Goal: Task Accomplishment & Management: Manage account settings

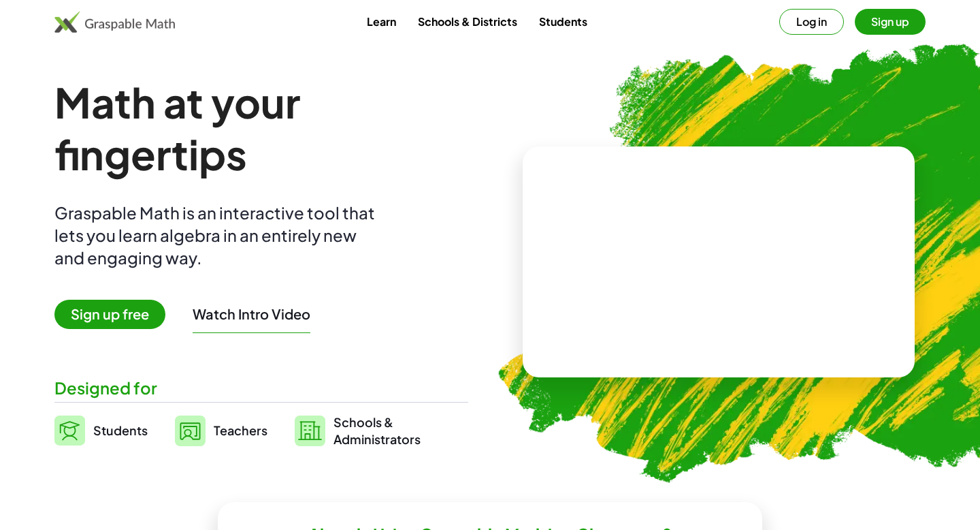
click at [811, 27] on button "Log in" at bounding box center [811, 22] width 65 height 26
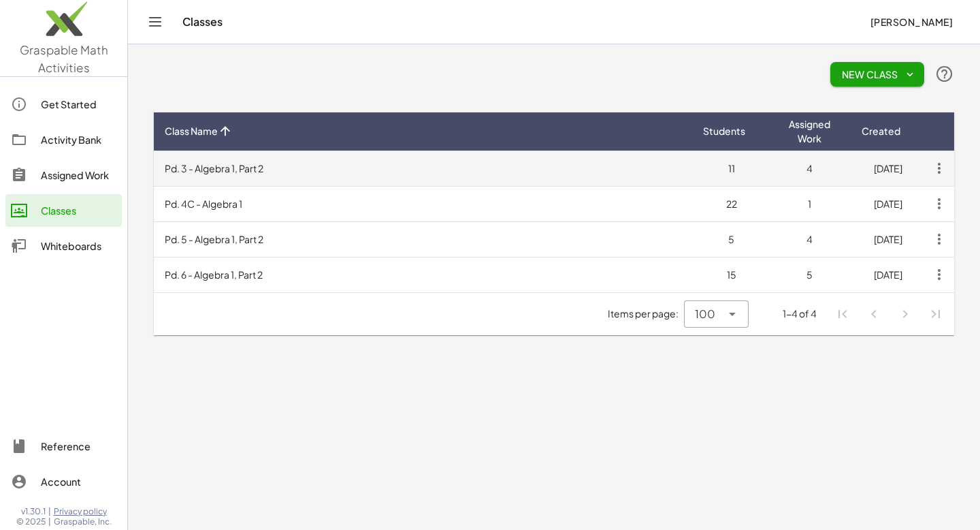
click at [941, 164] on icon "button" at bounding box center [939, 168] width 25 height 25
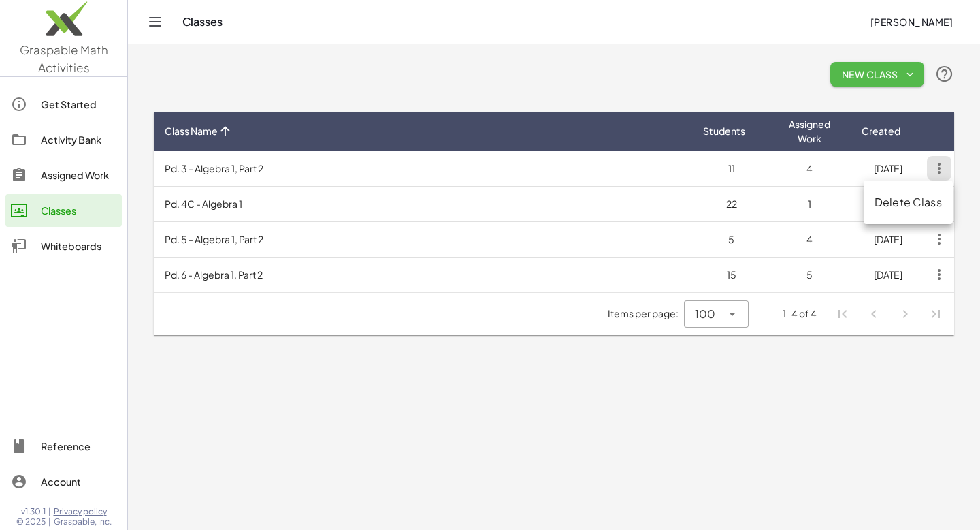
click at [870, 74] on span "New Class" at bounding box center [877, 74] width 72 height 12
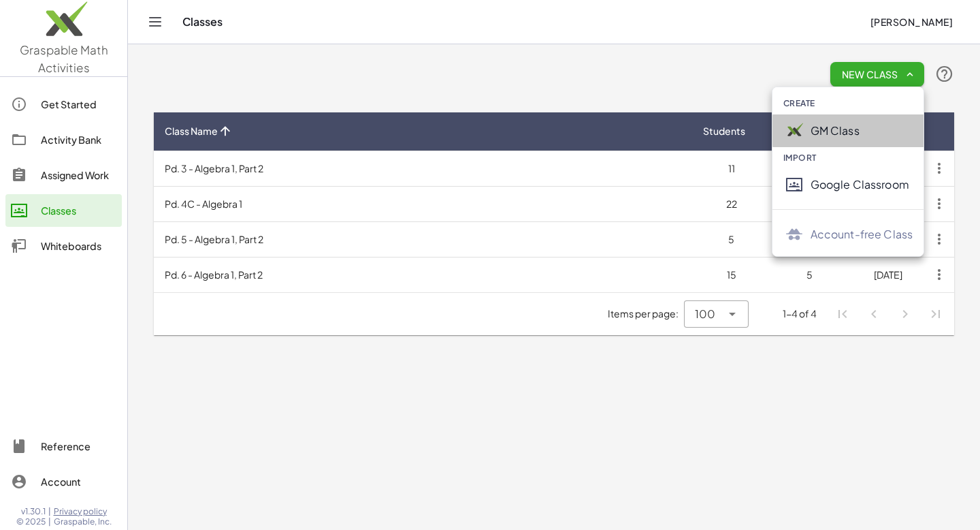
click at [853, 136] on div "GM Class" at bounding box center [862, 131] width 103 height 16
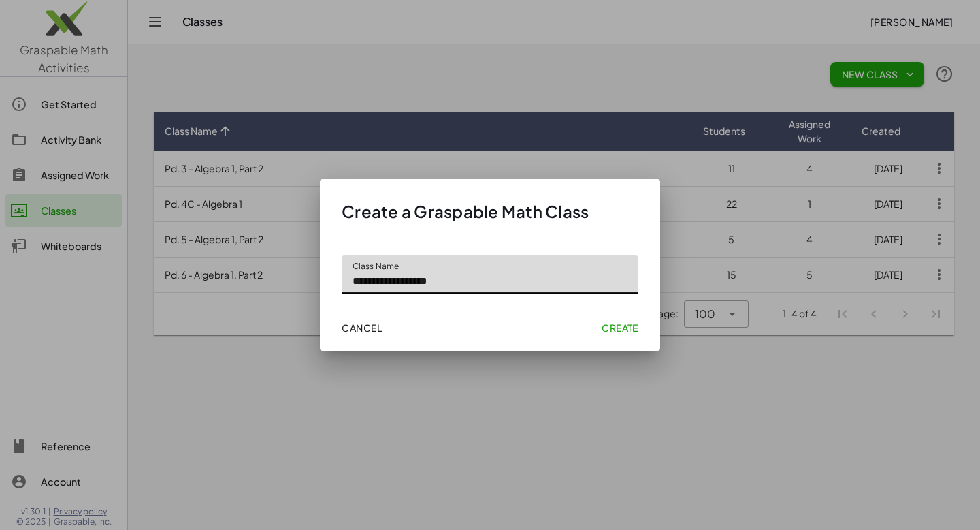
type input "**********"
click at [614, 325] on span "Create" at bounding box center [620, 327] width 37 height 12
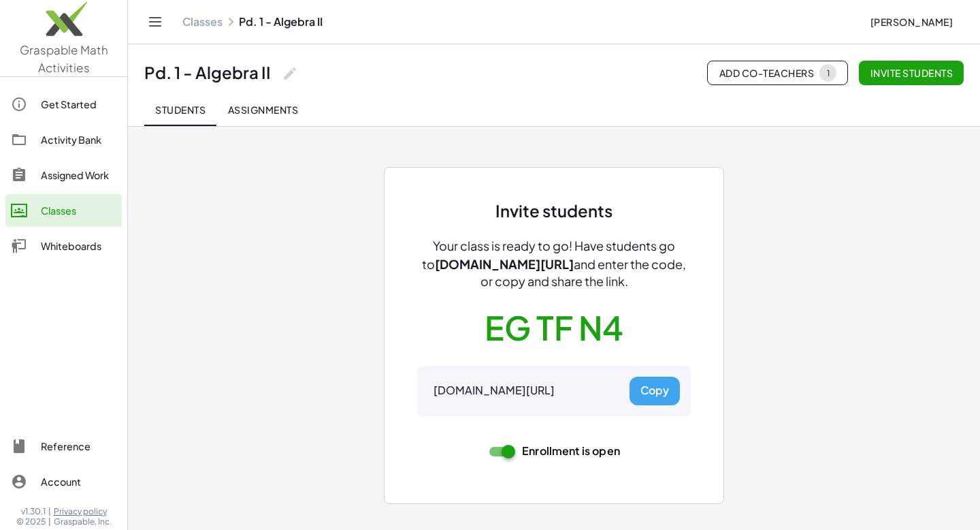
click at [658, 384] on button "Copy" at bounding box center [655, 390] width 50 height 29
click at [155, 23] on icon "Toggle navigation" at bounding box center [155, 22] width 16 height 16
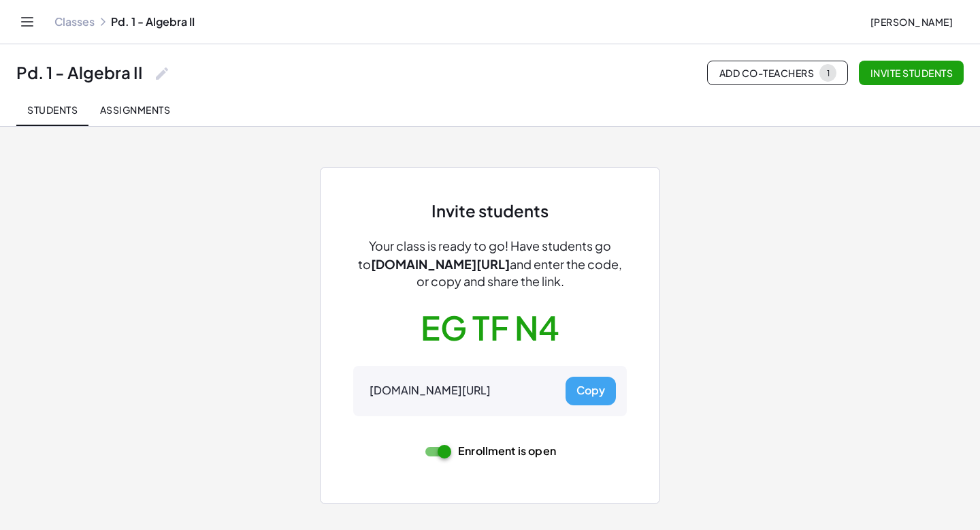
click at [34, 26] on icon "Toggle navigation" at bounding box center [27, 22] width 16 height 16
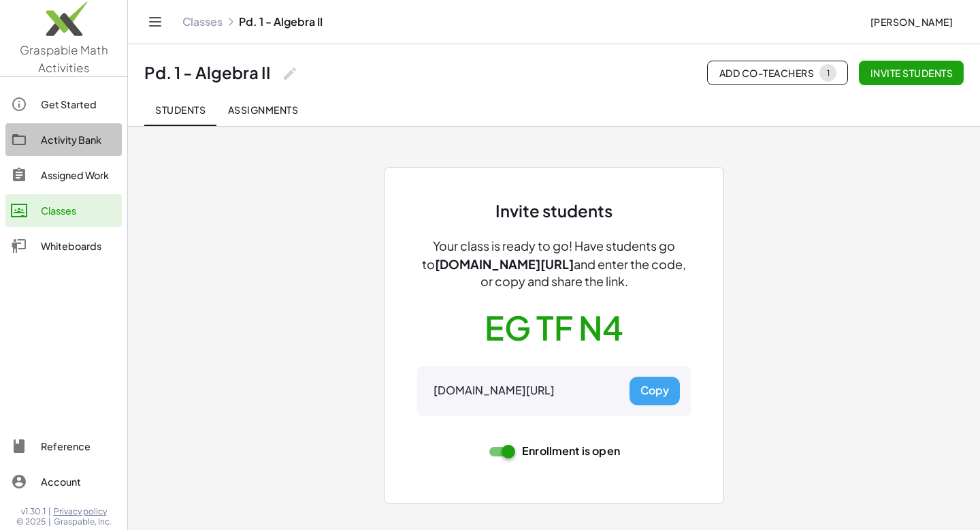
click at [61, 138] on div "Activity Bank" at bounding box center [79, 139] width 76 height 16
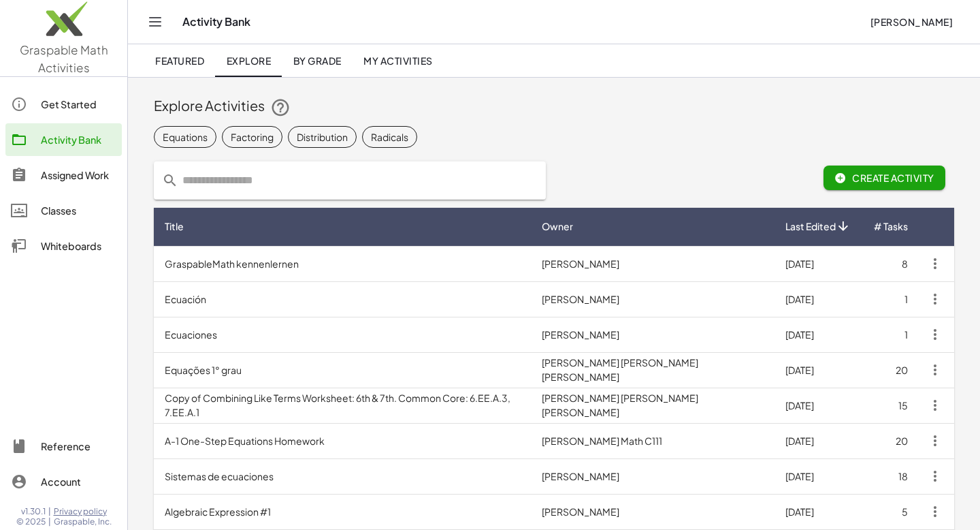
click at [268, 182] on input "text" at bounding box center [357, 180] width 359 height 38
type input "*"
type input "***"
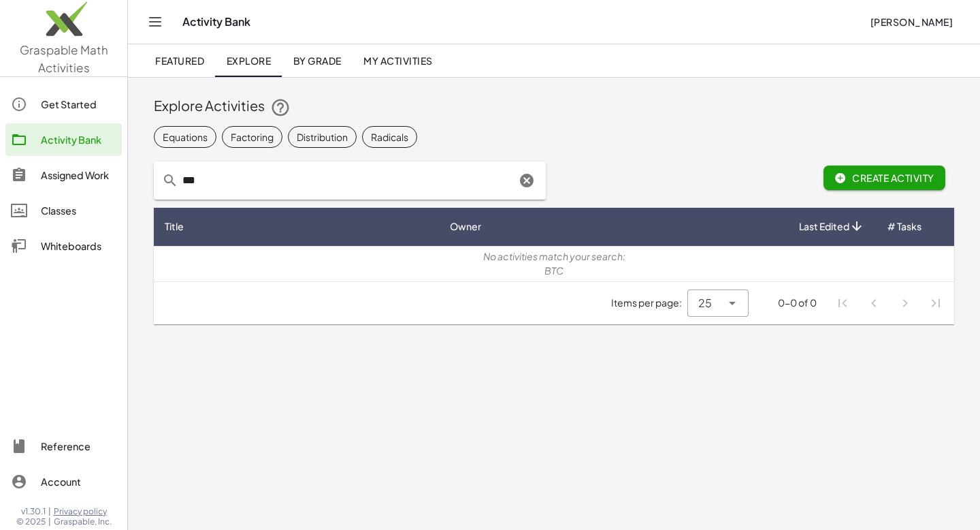
click at [247, 180] on input "***" at bounding box center [347, 180] width 338 height 38
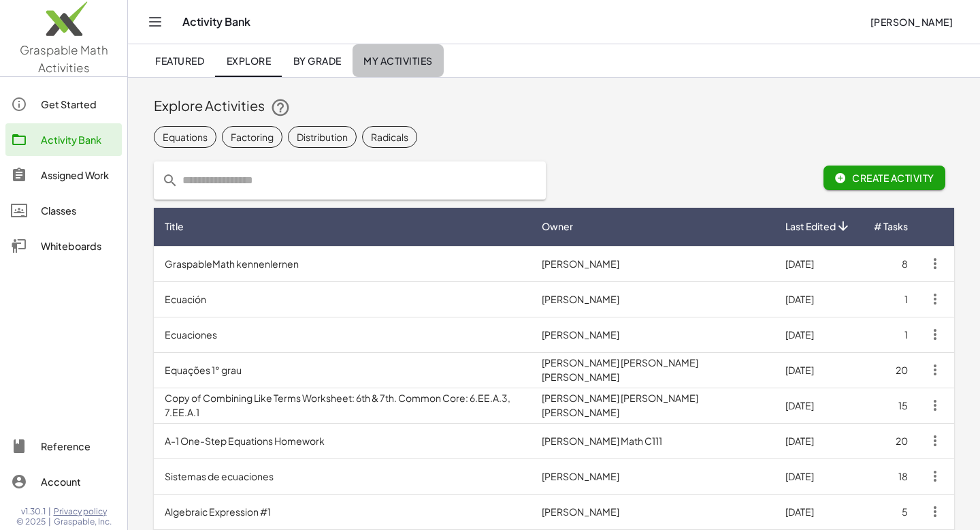
click at [393, 69] on link "My Activities" at bounding box center [398, 60] width 91 height 33
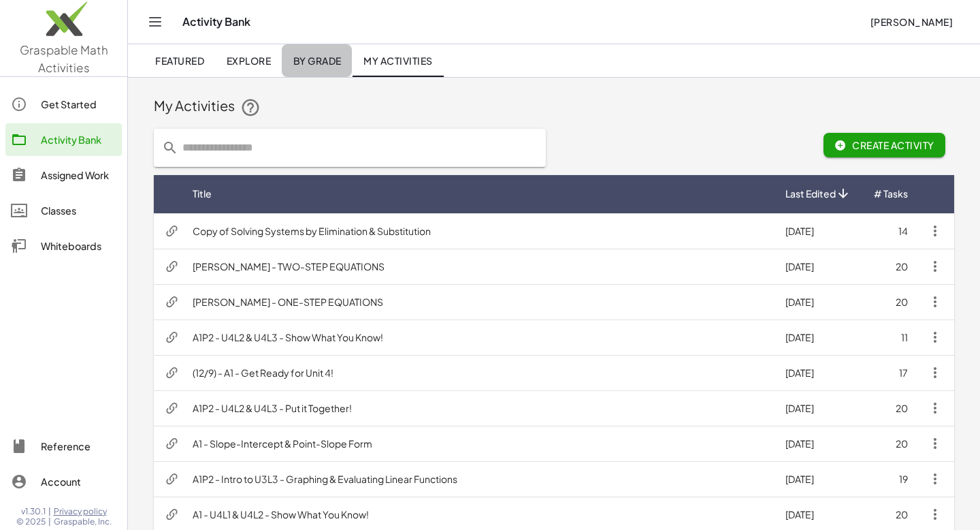
click at [319, 57] on span "By Grade" at bounding box center [317, 60] width 48 height 12
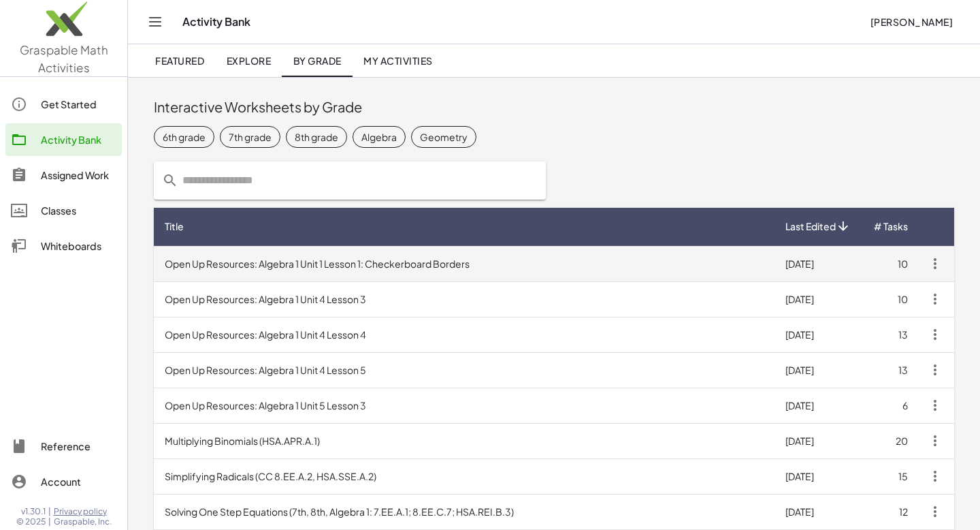
click at [294, 262] on td "Open Up Resources: Algebra 1 Unit 1 Lesson 1: Checkerboard Borders" at bounding box center [464, 263] width 621 height 35
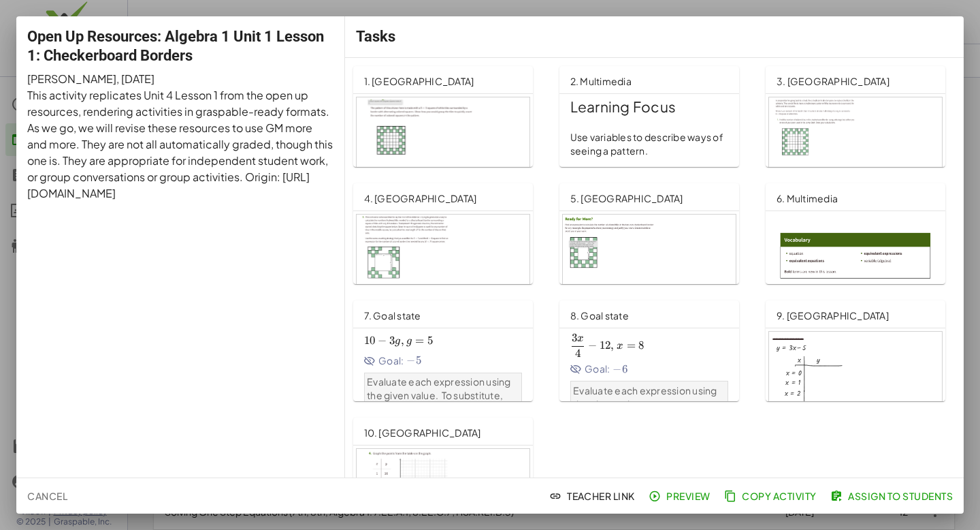
click at [509, 342] on span "10 − 3 g , g = 5 10-3g, g=5 10 − 3 g , g = 5" at bounding box center [443, 341] width 158 height 14
click at [49, 496] on span "Cancel" at bounding box center [47, 495] width 40 height 12
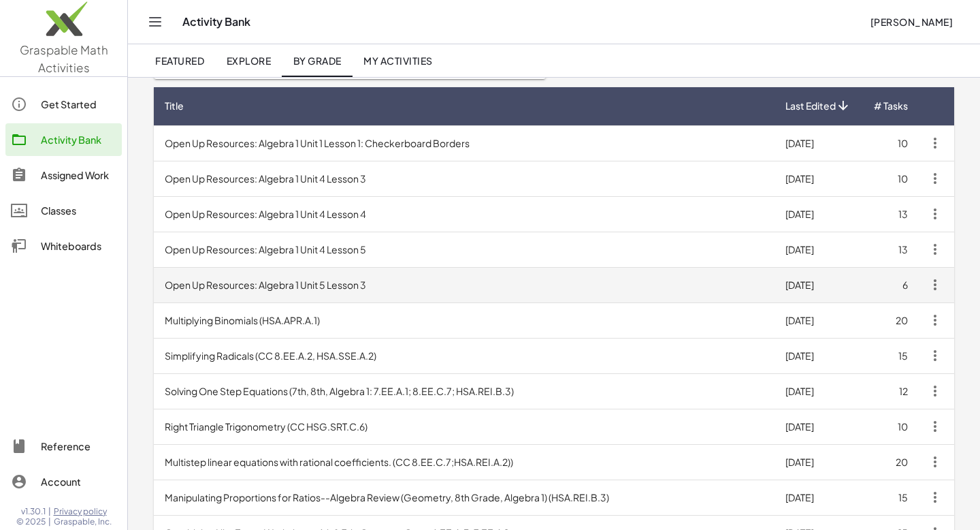
scroll to position [123, 0]
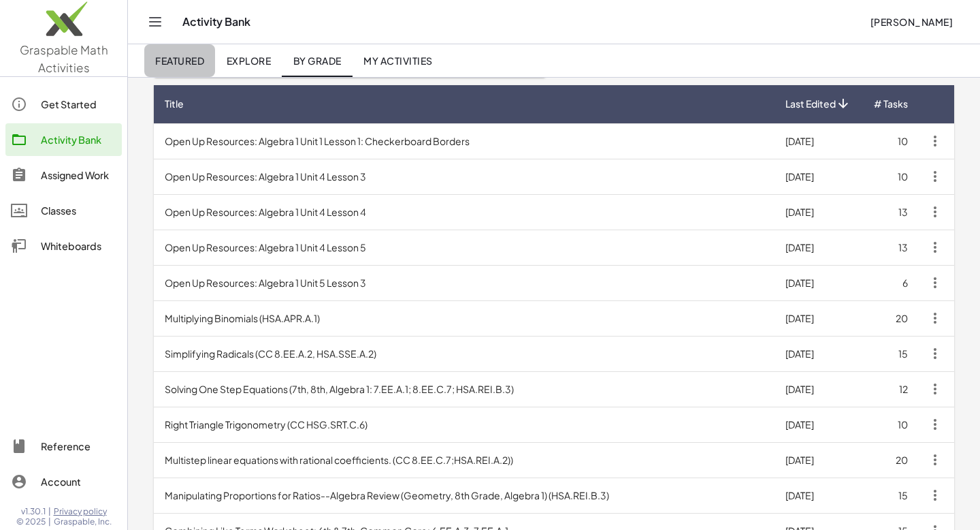
click at [180, 67] on link "Featured" at bounding box center [179, 60] width 71 height 33
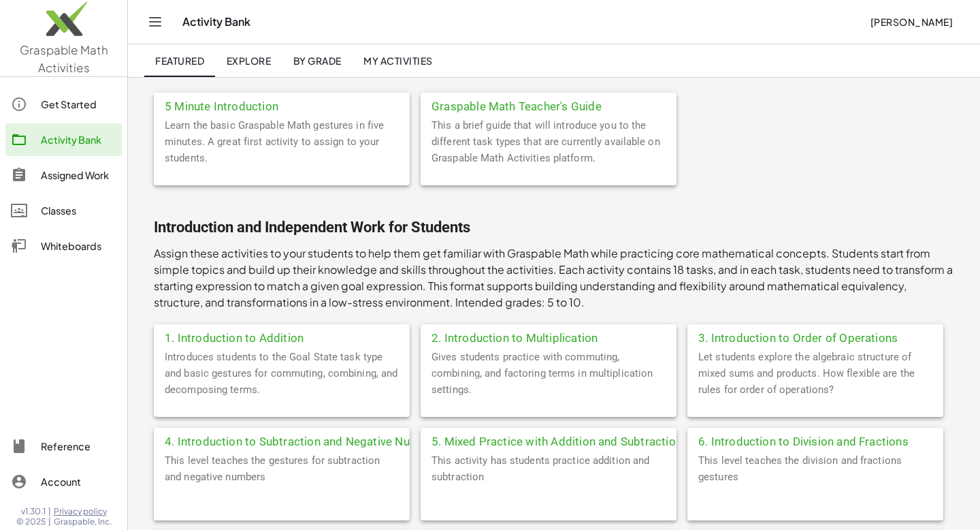
scroll to position [96, 0]
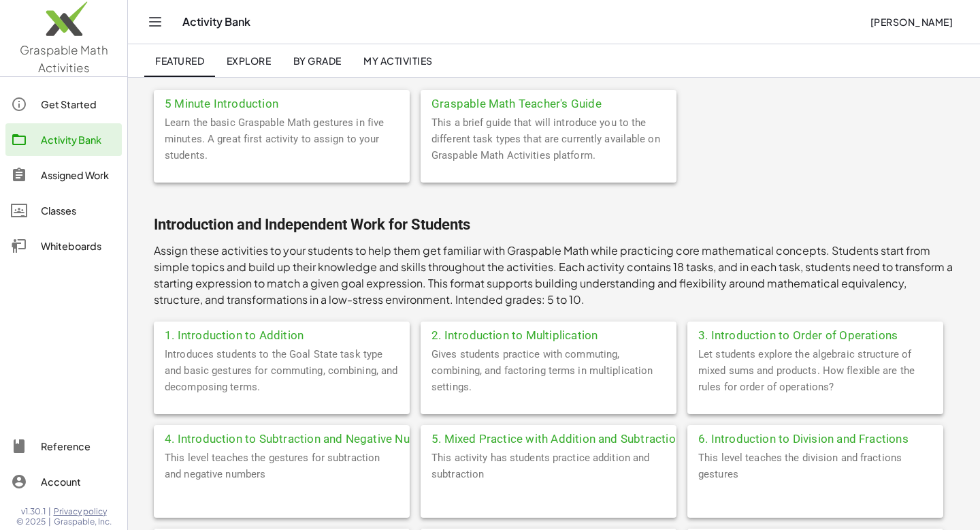
click at [209, 148] on div "Learn the basic Graspable Math gestures in five minutes. A great first activity…" at bounding box center [282, 148] width 256 height 68
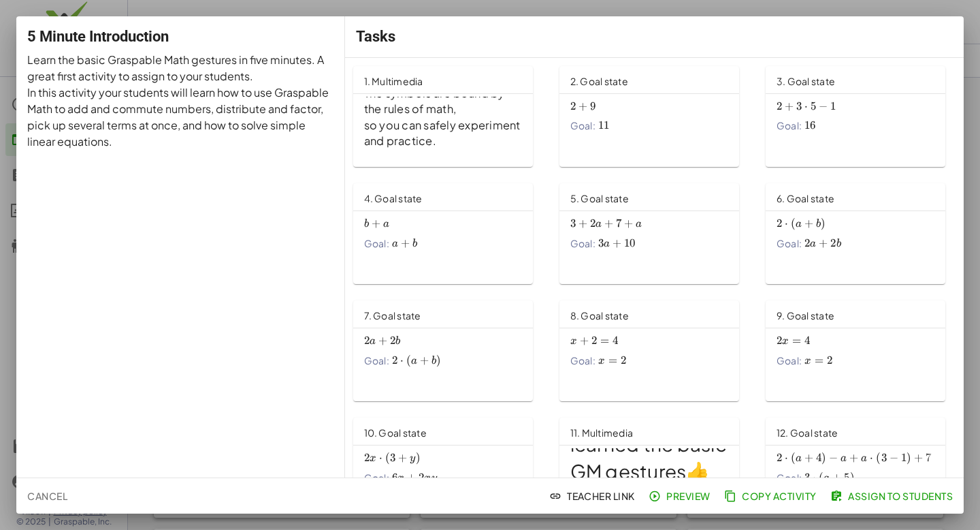
click at [852, 490] on span "Assign to Students" at bounding box center [893, 495] width 120 height 12
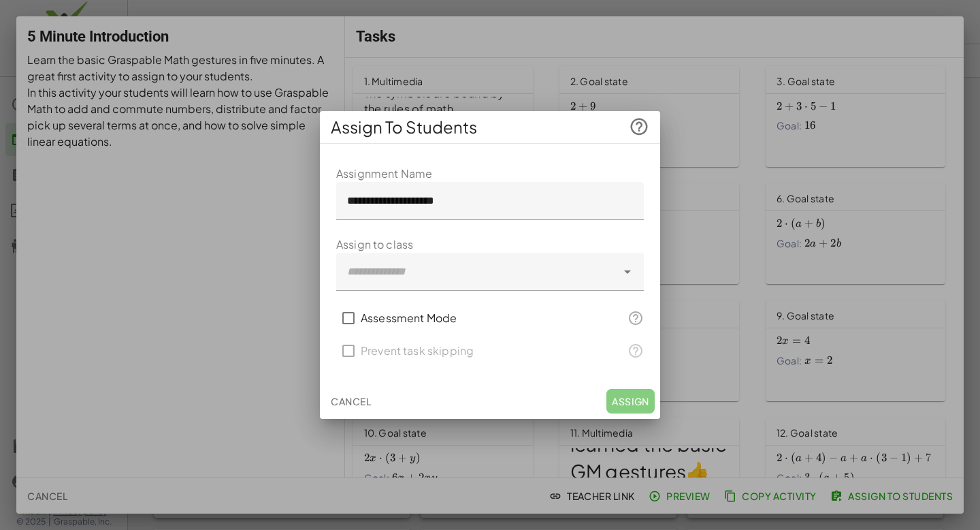
click at [511, 268] on div at bounding box center [476, 272] width 280 height 38
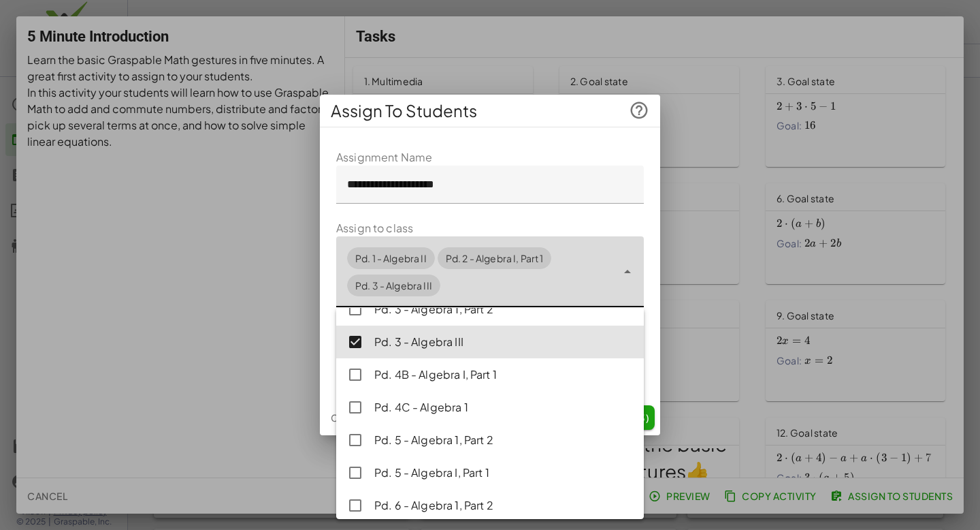
scroll to position [127, 0]
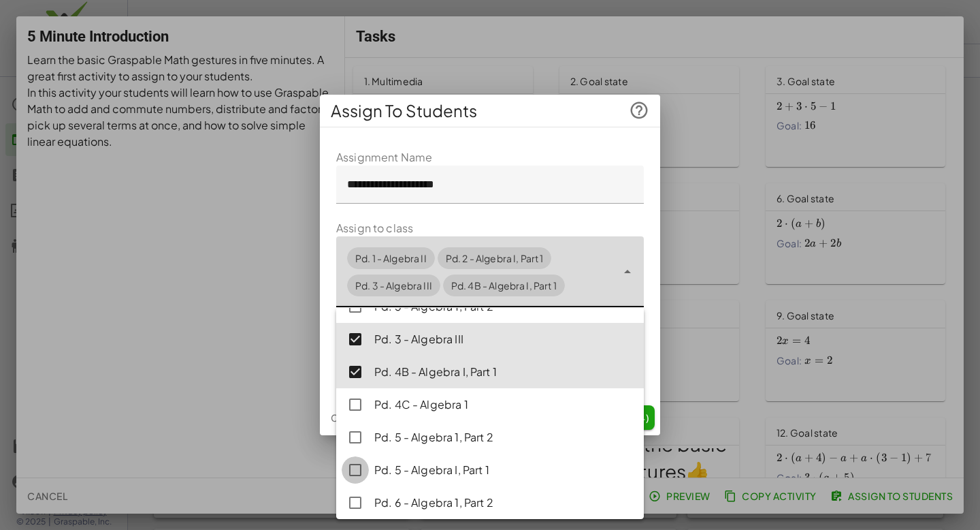
type input "**********"
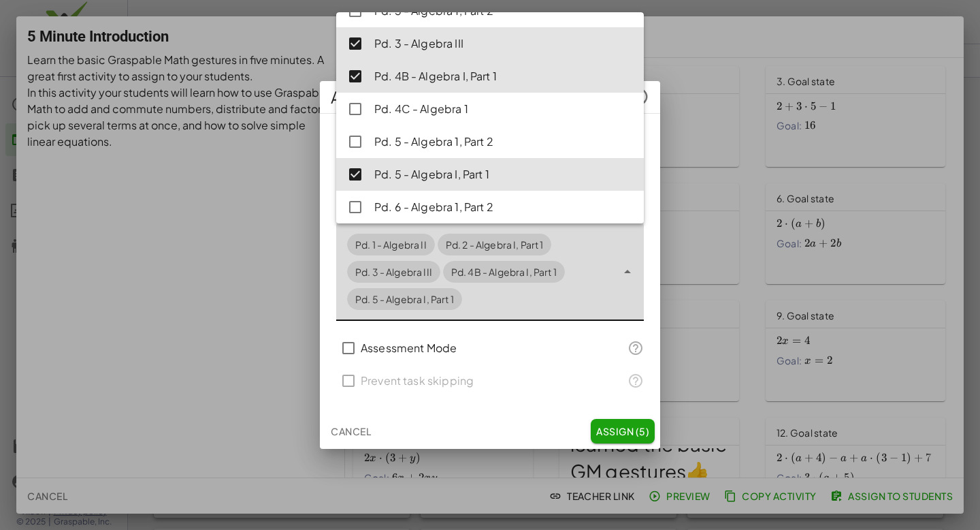
click at [641, 431] on span "Assign (5)" at bounding box center [622, 431] width 53 height 12
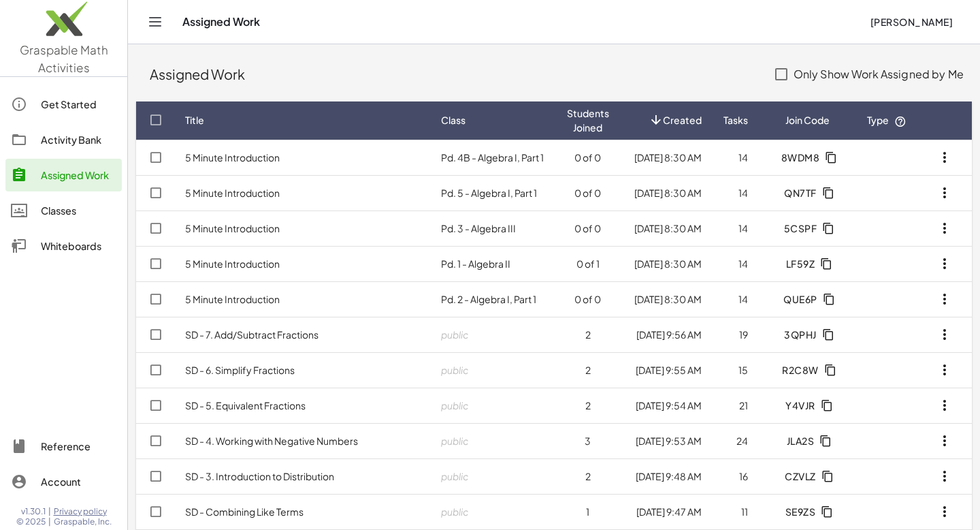
click at [75, 249] on div "Whiteboards" at bounding box center [79, 246] width 76 height 16
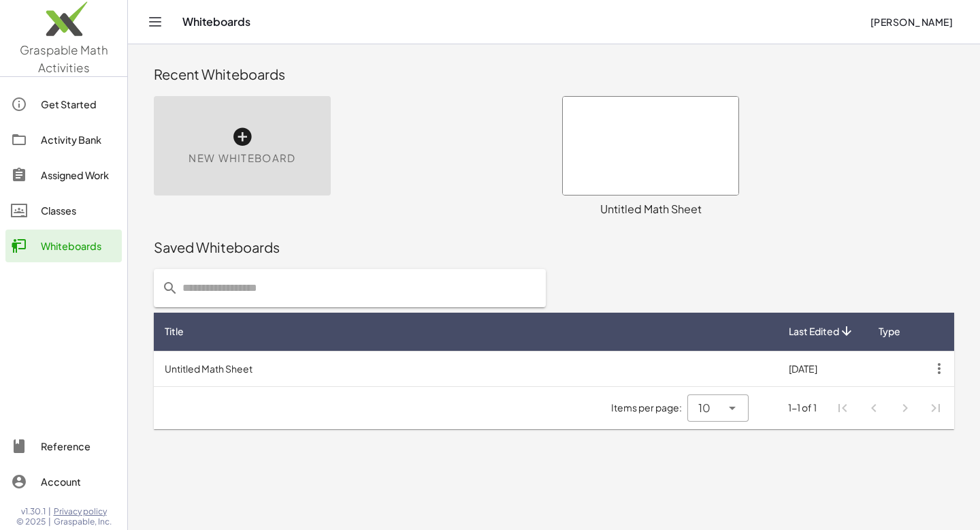
click at [72, 141] on div "Activity Bank" at bounding box center [79, 139] width 76 height 16
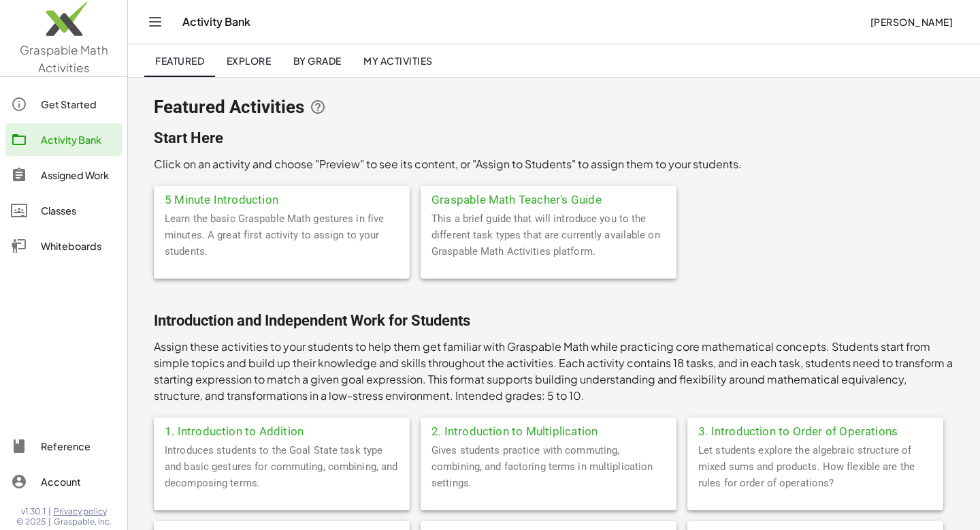
click at [250, 54] on span "Explore" at bounding box center [248, 60] width 45 height 12
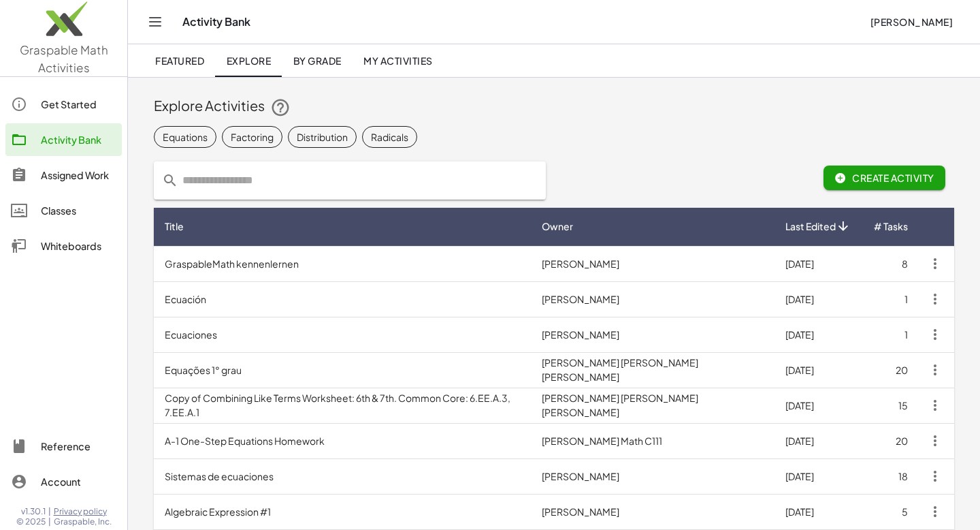
click at [64, 214] on div "Classes" at bounding box center [79, 210] width 76 height 16
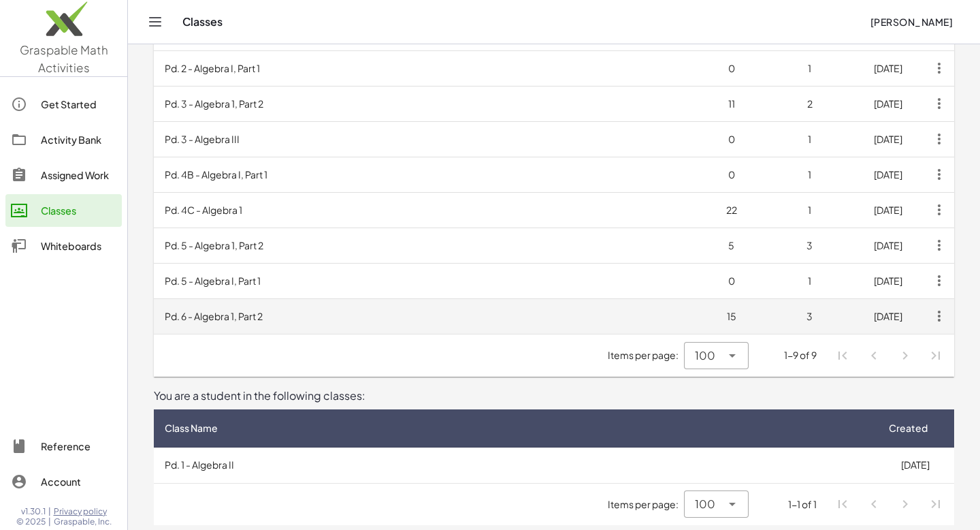
scroll to position [139, 0]
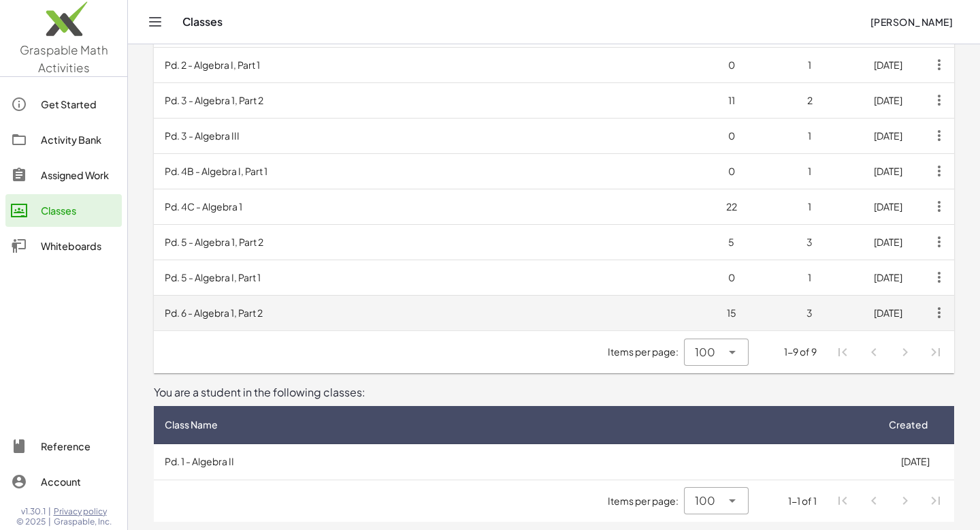
click at [939, 312] on icon "button" at bounding box center [939, 312] width 25 height 25
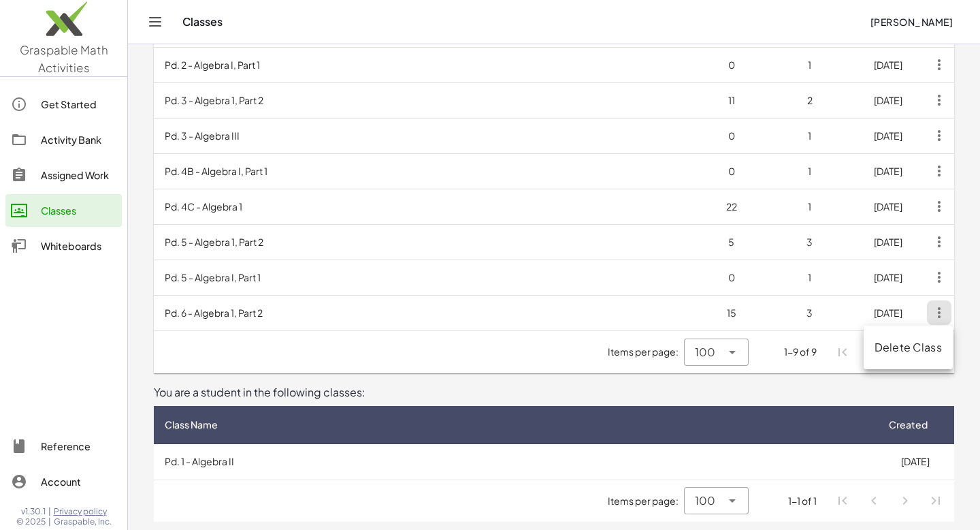
click at [932, 344] on div "Delete Class" at bounding box center [908, 347] width 67 height 16
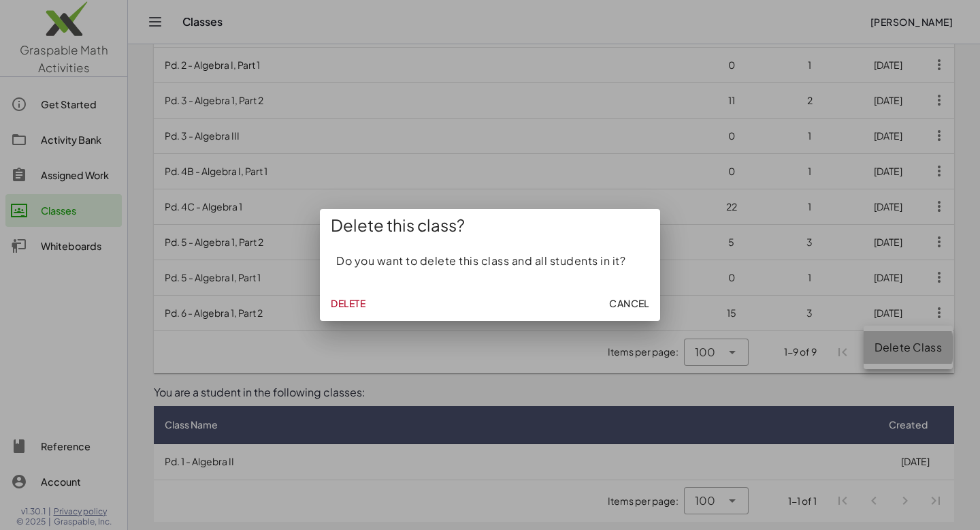
scroll to position [0, 0]
click at [359, 302] on span "Delete" at bounding box center [348, 303] width 35 height 12
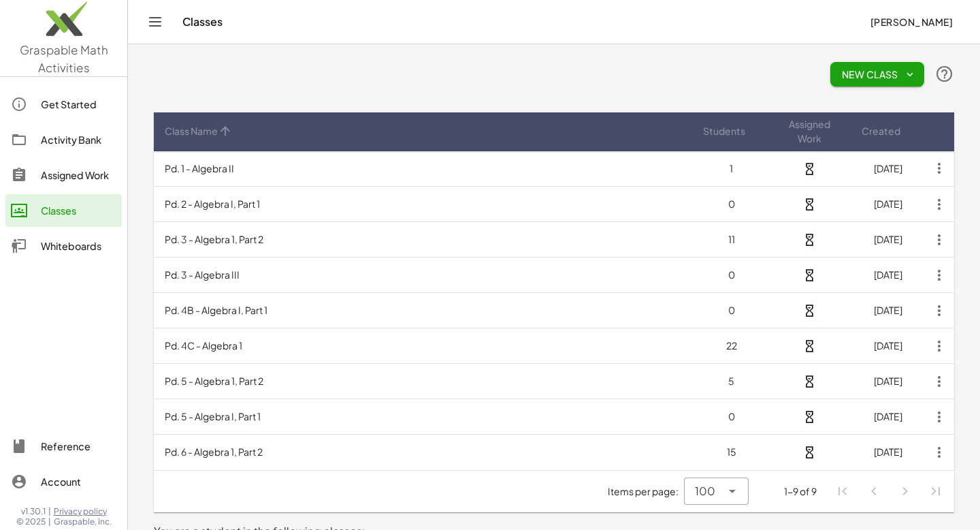
scroll to position [103, 0]
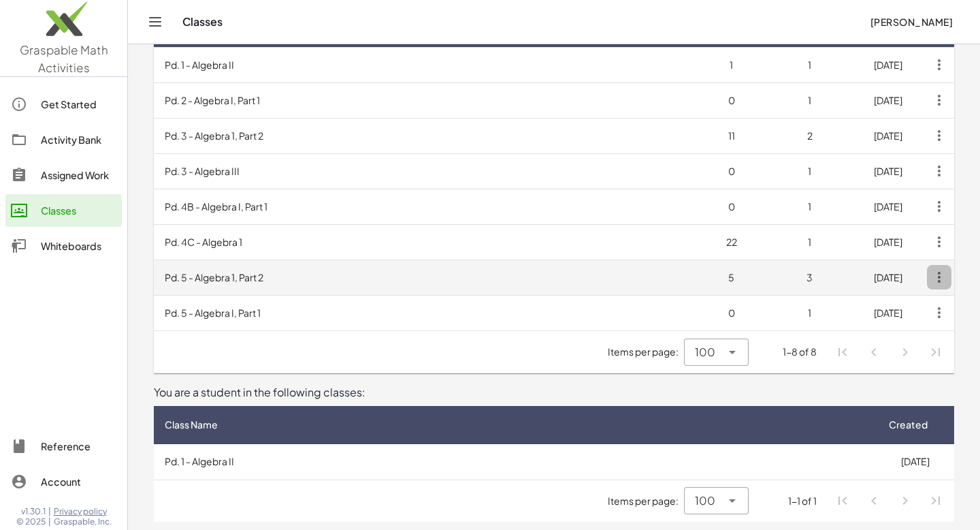
click at [941, 283] on icon "button" at bounding box center [939, 277] width 25 height 25
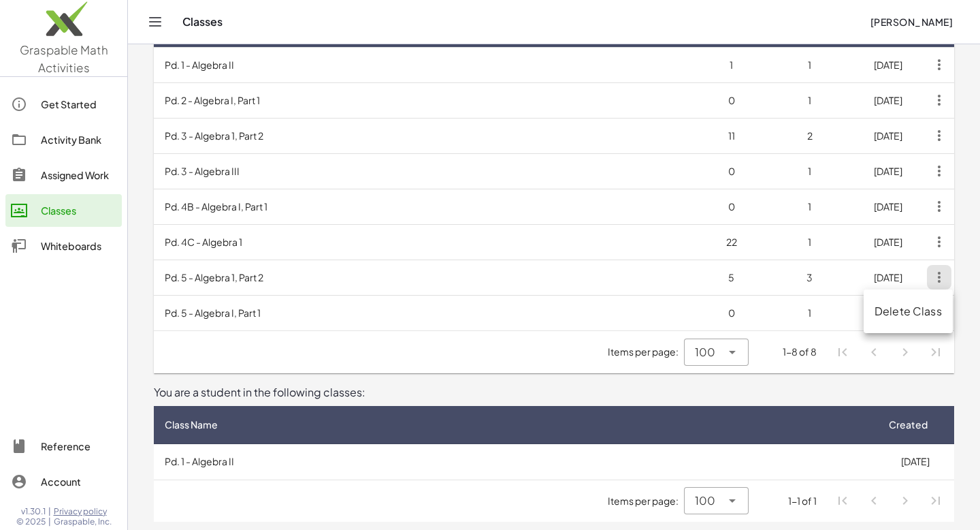
click at [882, 312] on div "Delete Class" at bounding box center [908, 311] width 67 height 16
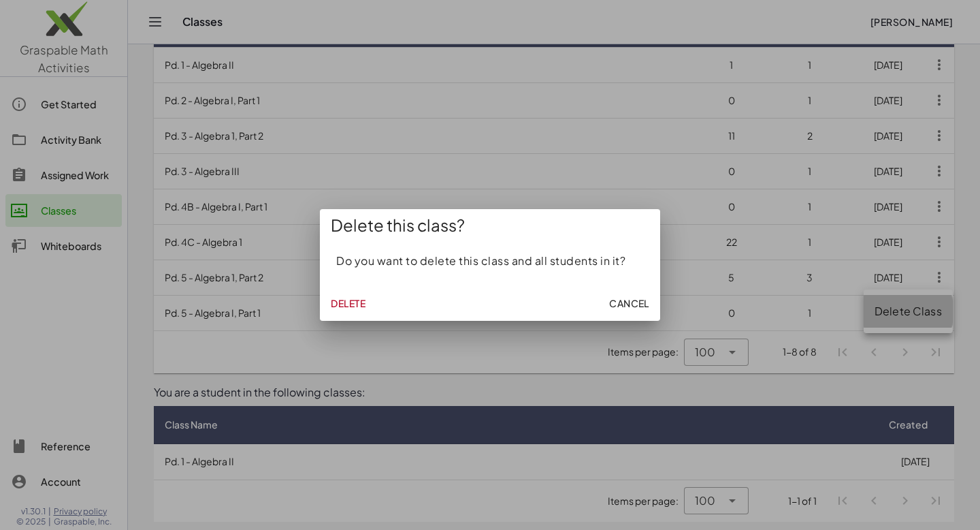
scroll to position [0, 0]
click at [342, 302] on span "Delete" at bounding box center [348, 303] width 35 height 12
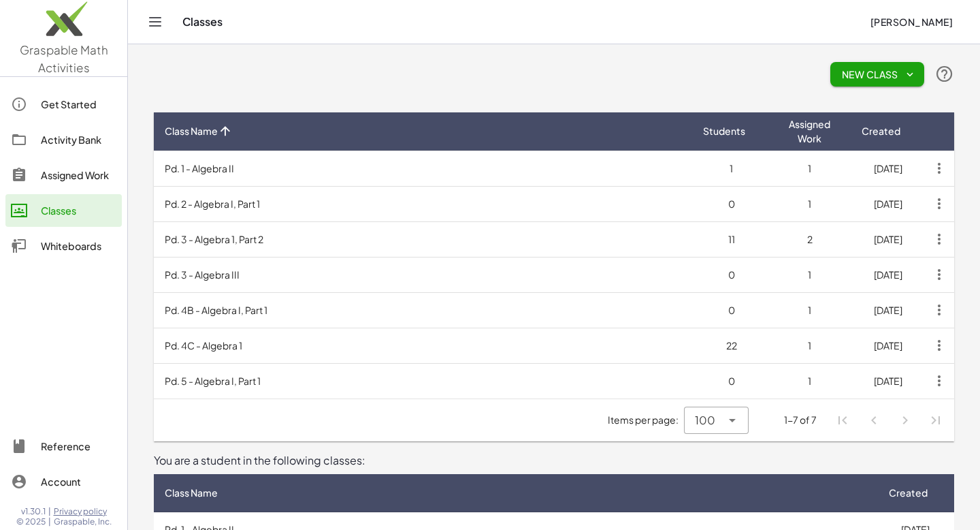
scroll to position [68, 0]
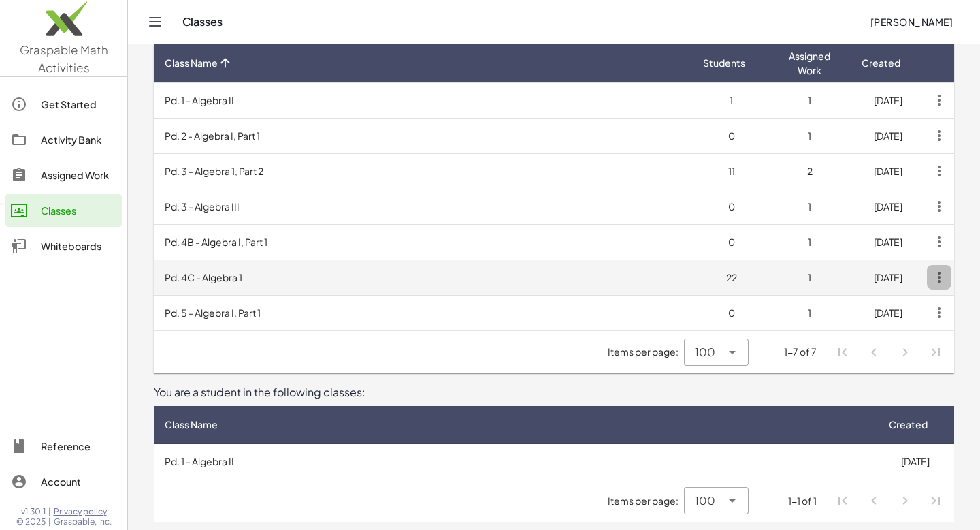
click at [940, 277] on icon "button" at bounding box center [939, 277] width 25 height 25
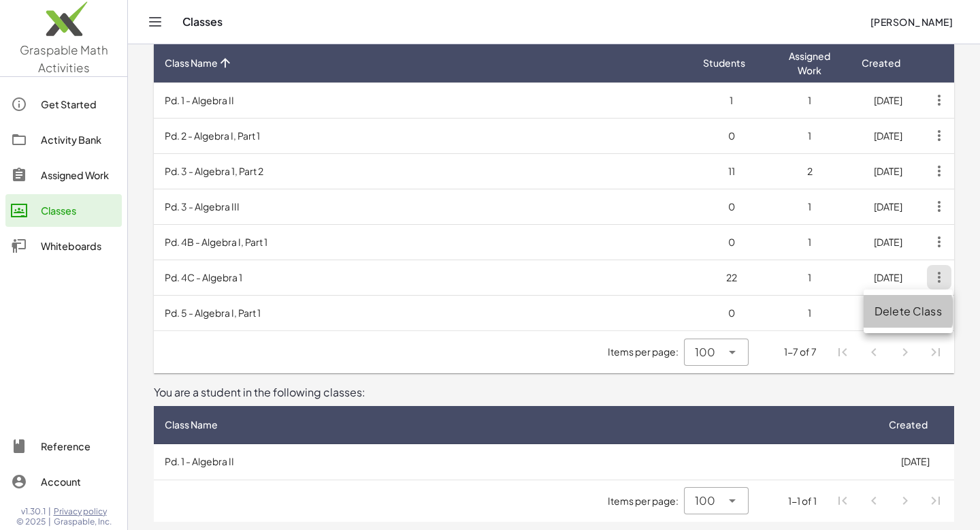
click at [895, 309] on div "Delete Class" at bounding box center [908, 311] width 67 height 16
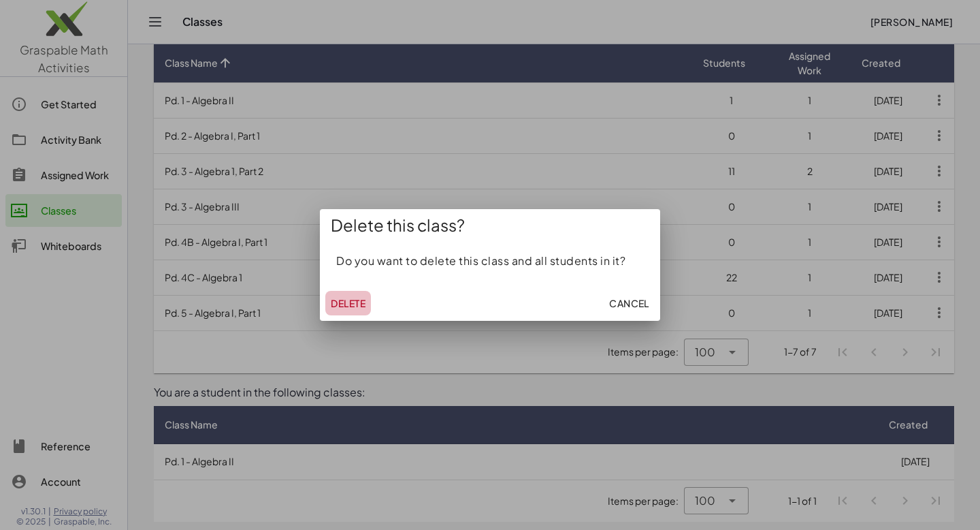
click at [346, 306] on span "Delete" at bounding box center [348, 303] width 35 height 12
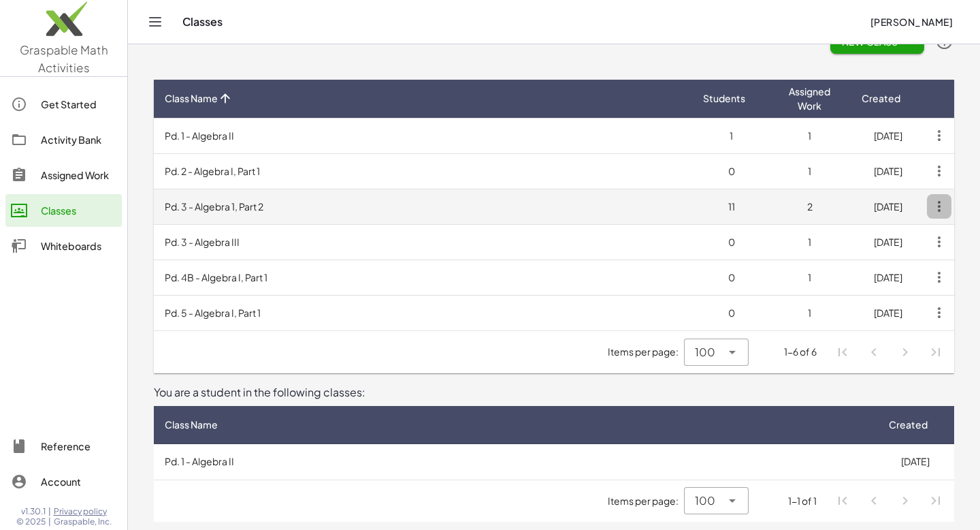
click at [941, 212] on icon "button" at bounding box center [939, 206] width 25 height 25
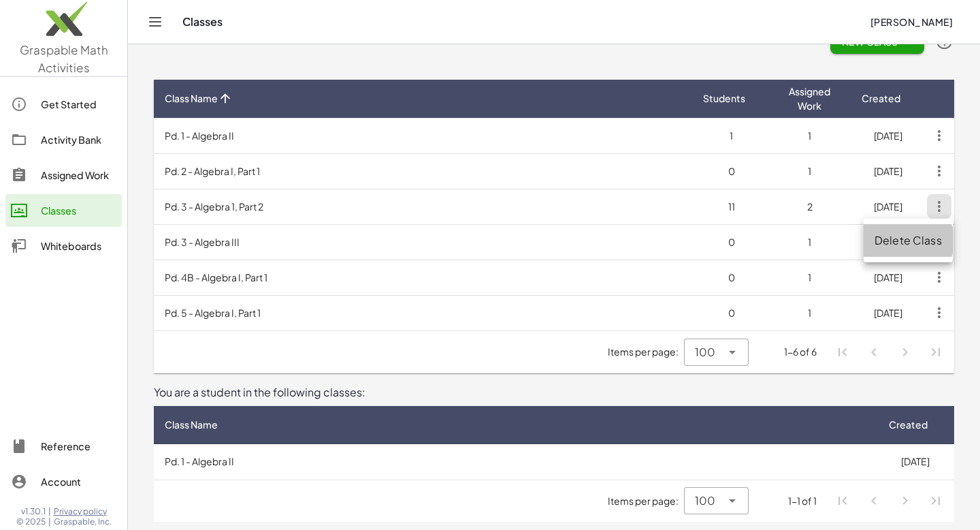
click at [911, 240] on div "Delete Class" at bounding box center [908, 240] width 67 height 16
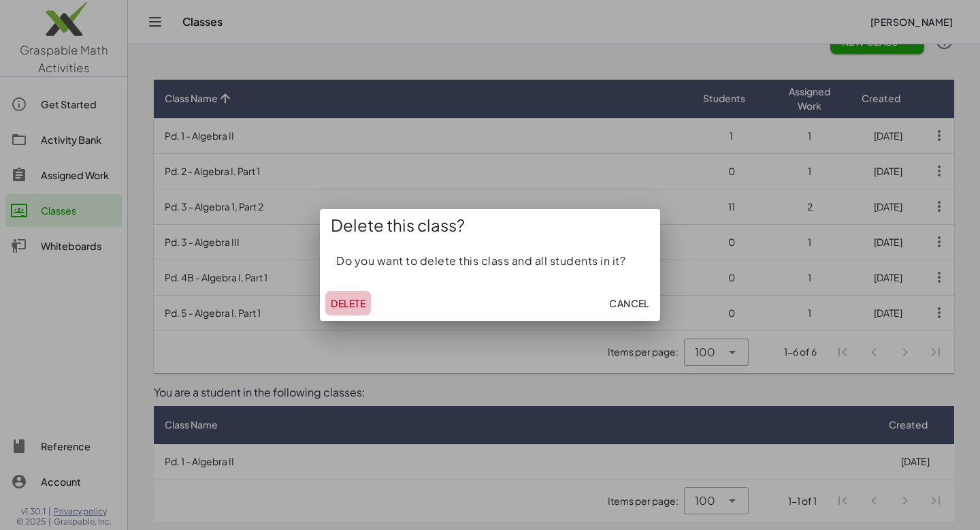
click at [345, 308] on span "Delete" at bounding box center [348, 303] width 35 height 12
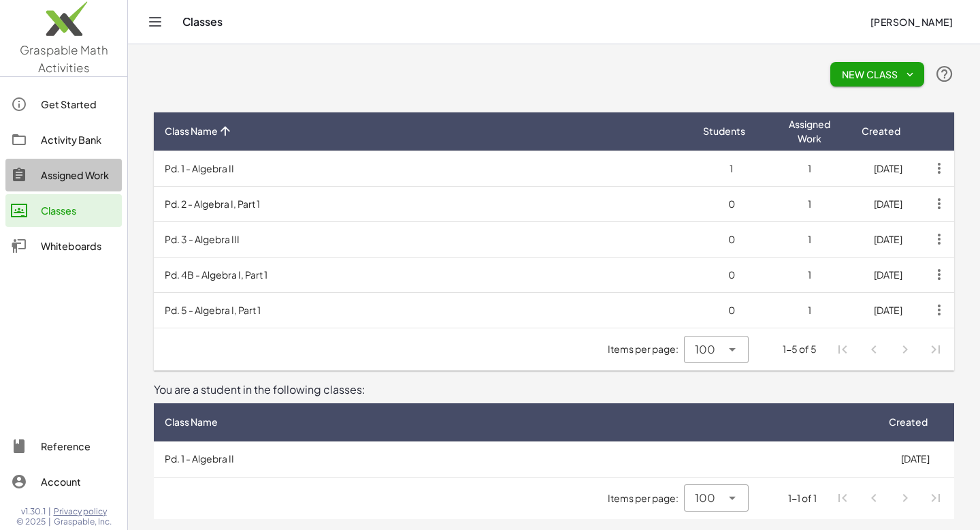
click at [59, 177] on div "Assigned Work" at bounding box center [79, 175] width 76 height 16
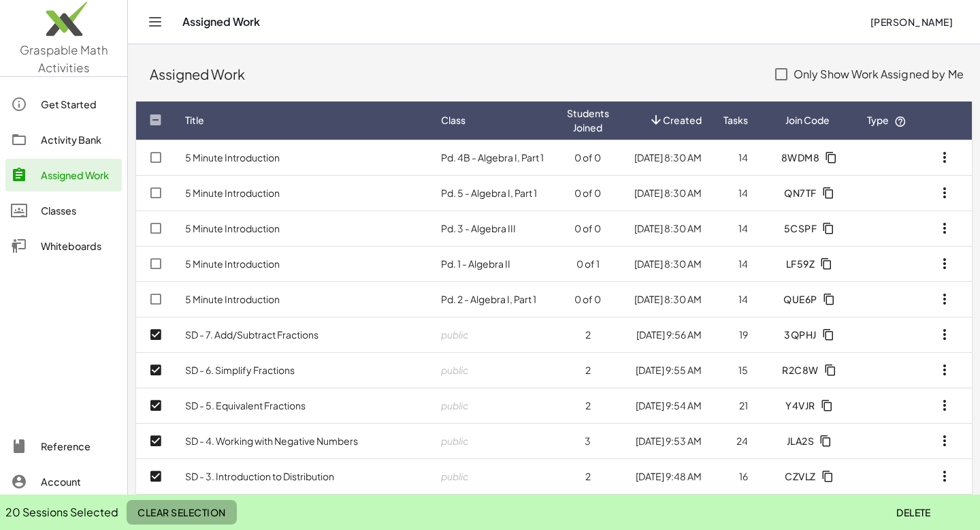
click at [206, 510] on span "Clear Selection" at bounding box center [182, 512] width 88 height 12
click at [921, 522] on button "Delete" at bounding box center [914, 512] width 56 height 25
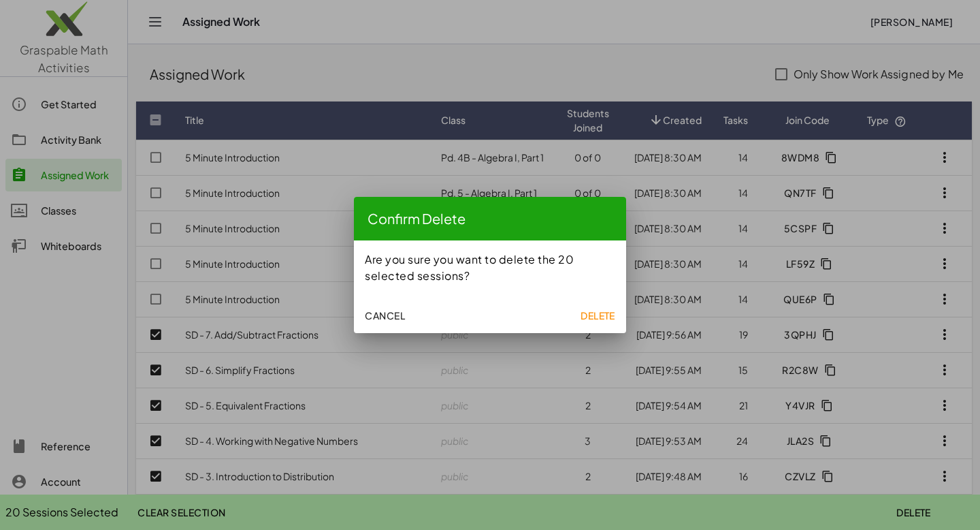
click at [602, 315] on span "Delete" at bounding box center [598, 315] width 35 height 12
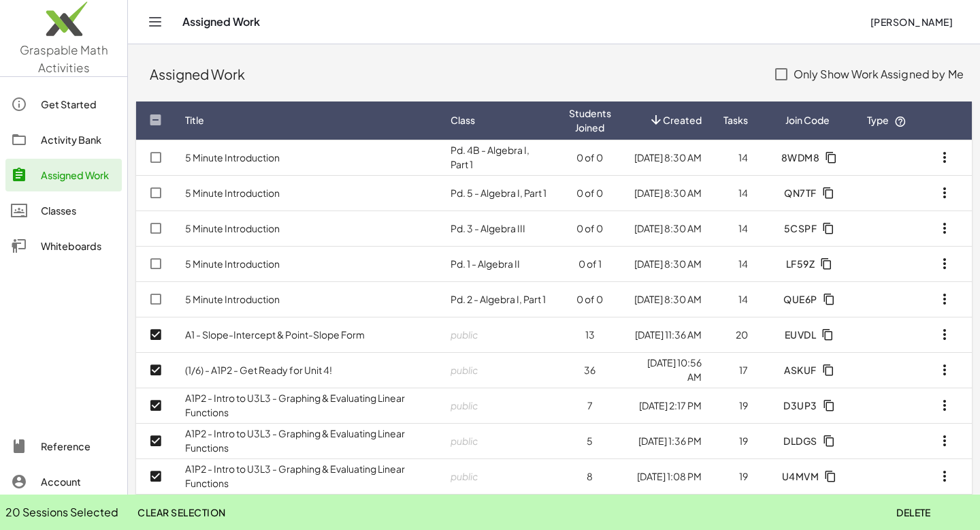
click at [916, 514] on span "Delete" at bounding box center [913, 512] width 35 height 12
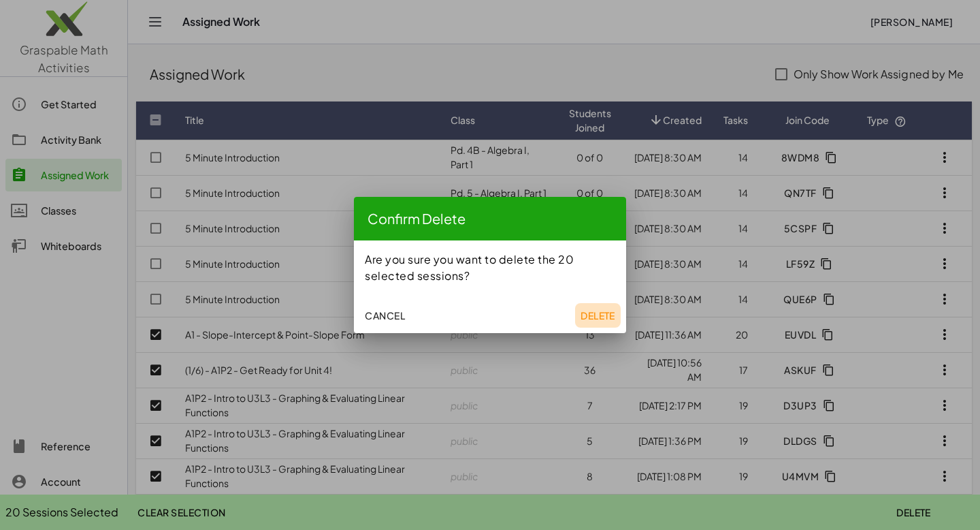
click at [608, 314] on span "Delete" at bounding box center [598, 315] width 35 height 12
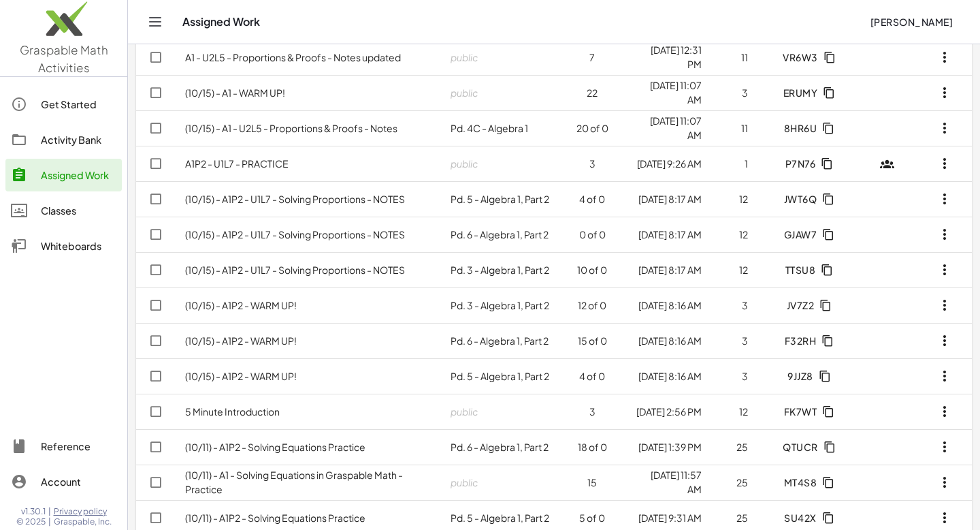
scroll to position [439, 0]
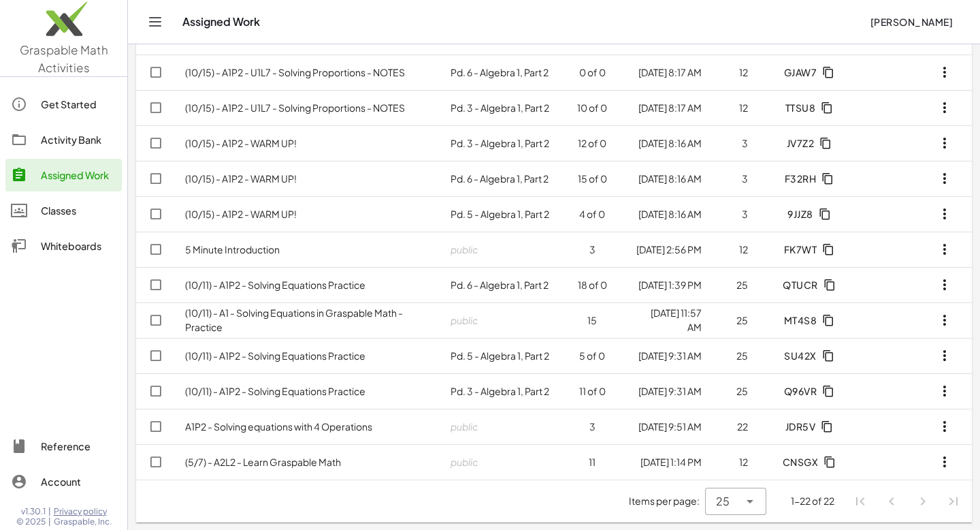
click at [734, 497] on div "25 **" at bounding box center [722, 500] width 34 height 27
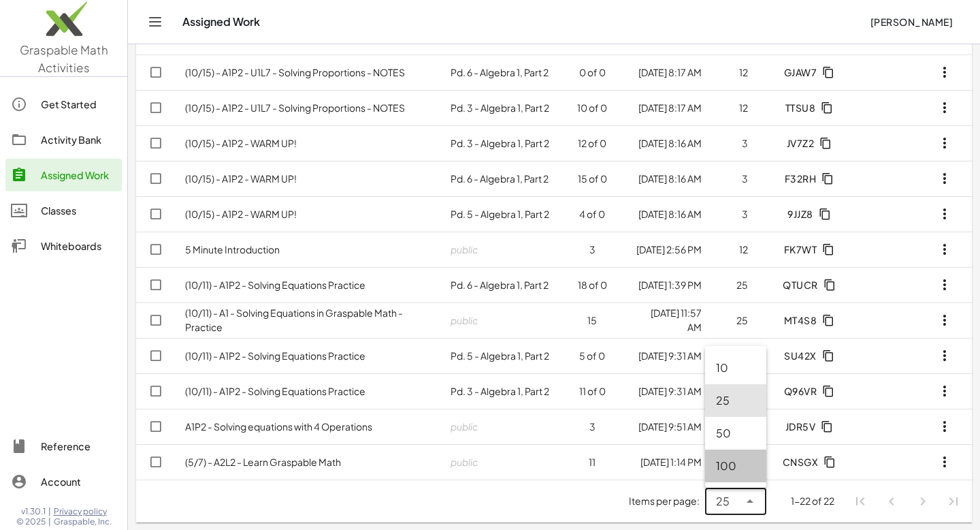
click at [724, 468] on div "100" at bounding box center [735, 465] width 39 height 16
type input "***"
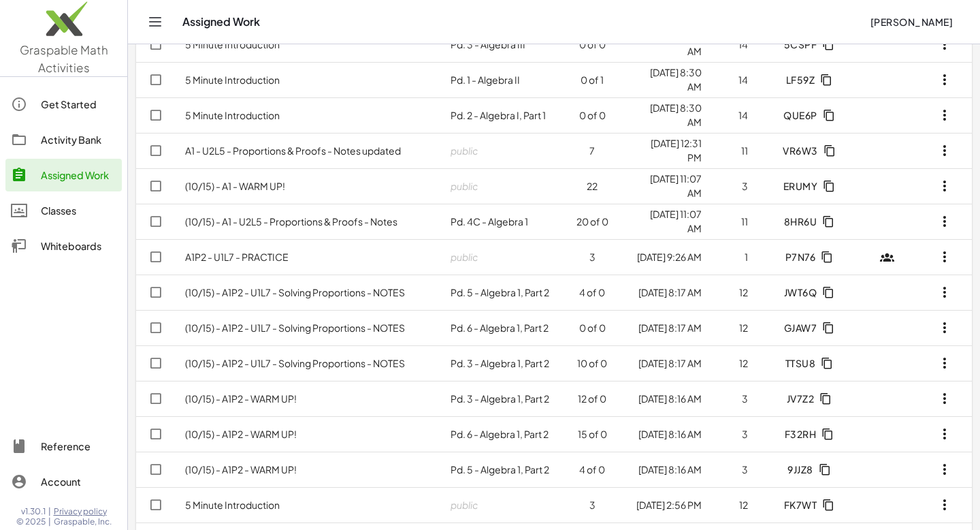
scroll to position [0, 0]
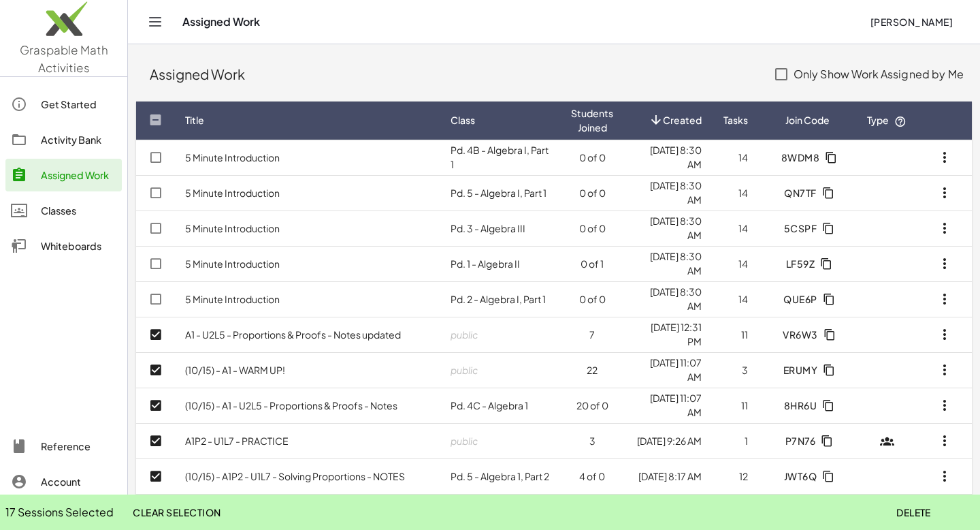
click at [918, 514] on span "Delete" at bounding box center [913, 512] width 35 height 12
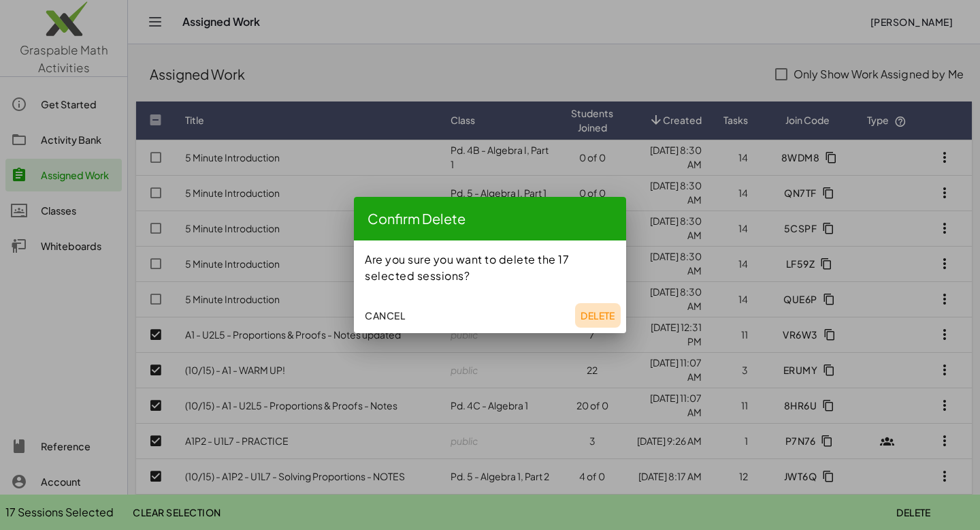
click at [597, 319] on span "Delete" at bounding box center [598, 315] width 35 height 12
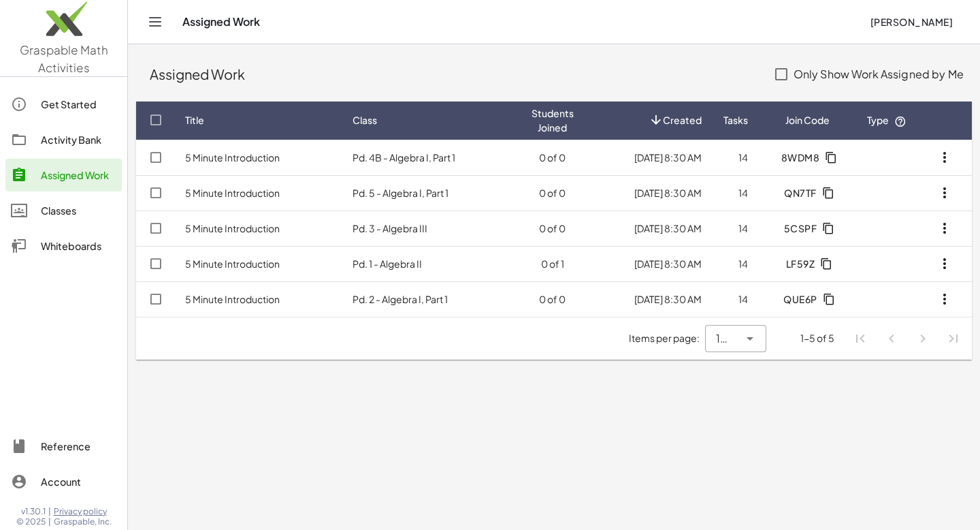
click at [470, 445] on main "Assigned Work Only Show Work Assigned by Me Title Class Students Joined Created…" at bounding box center [554, 265] width 852 height 530
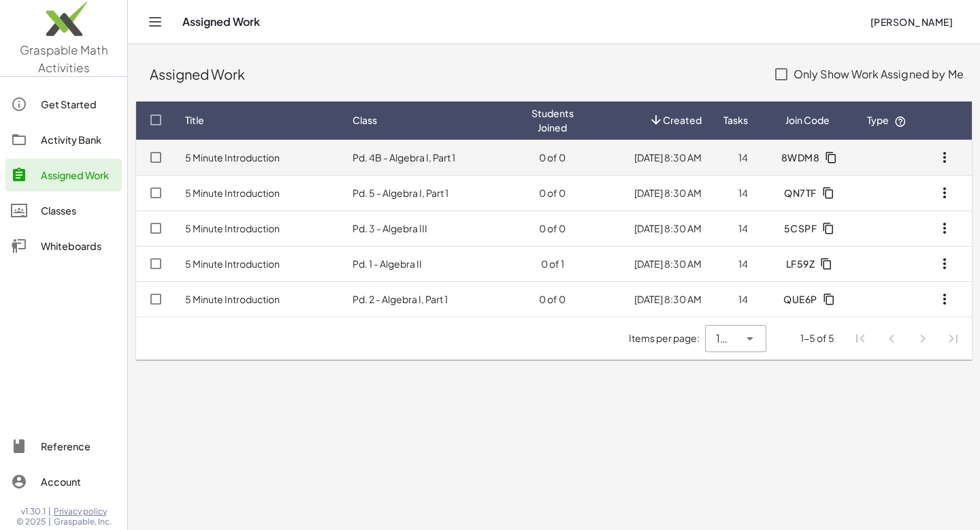
click at [946, 162] on icon "button" at bounding box center [945, 157] width 16 height 16
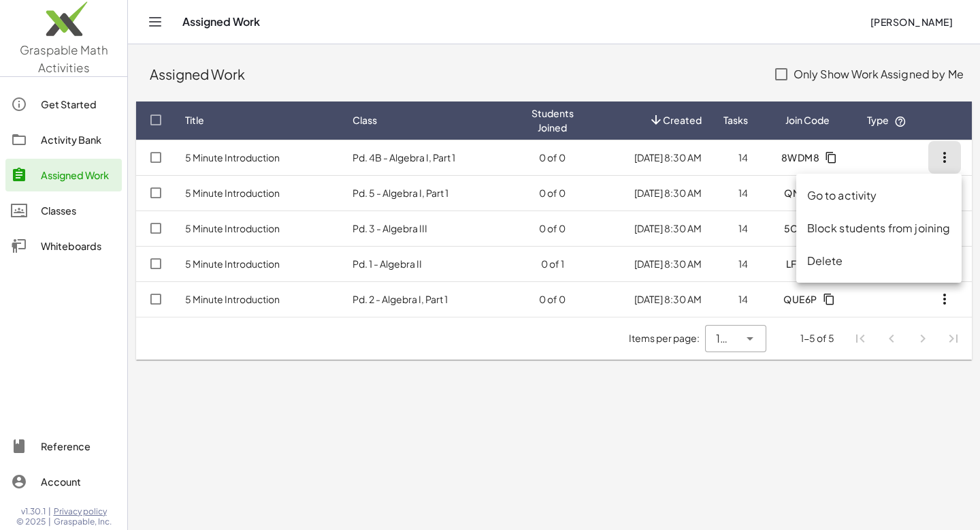
click at [893, 190] on div "Go to activity" at bounding box center [879, 195] width 144 height 16
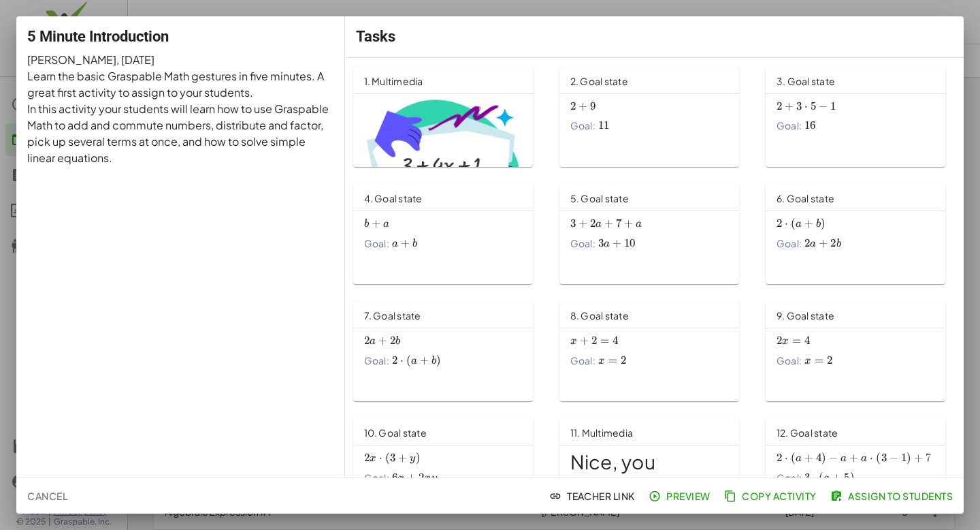
click at [52, 498] on span "Cancel" at bounding box center [47, 495] width 40 height 12
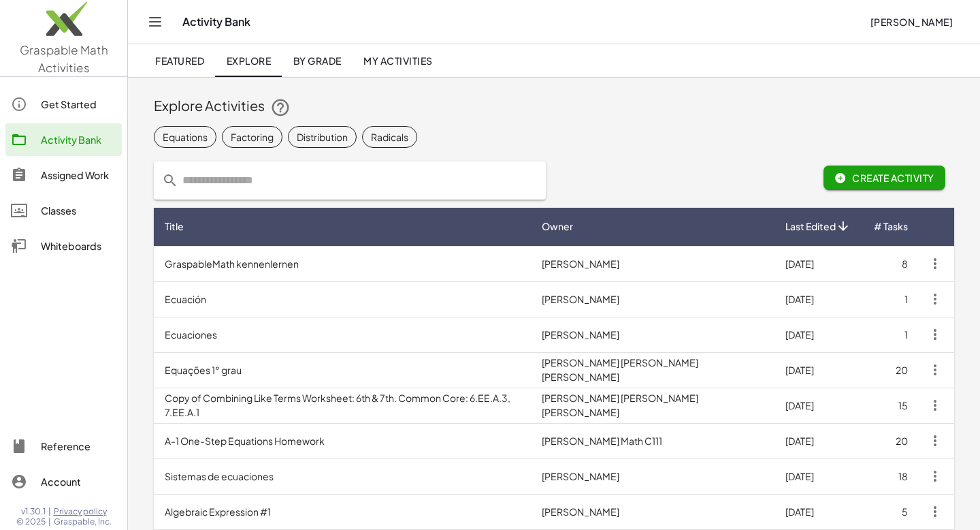
click at [64, 39] on img at bounding box center [63, 22] width 127 height 58
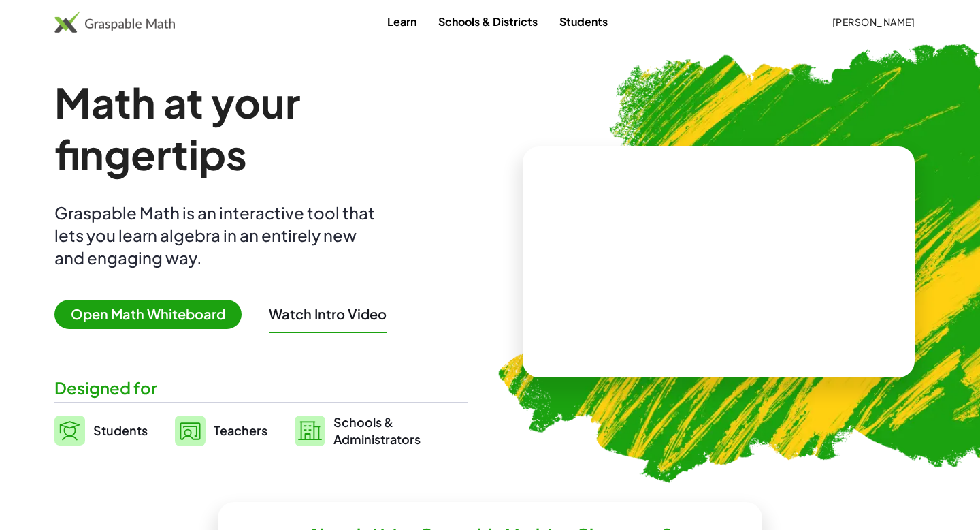
click at [564, 25] on link "Students" at bounding box center [584, 21] width 70 height 25
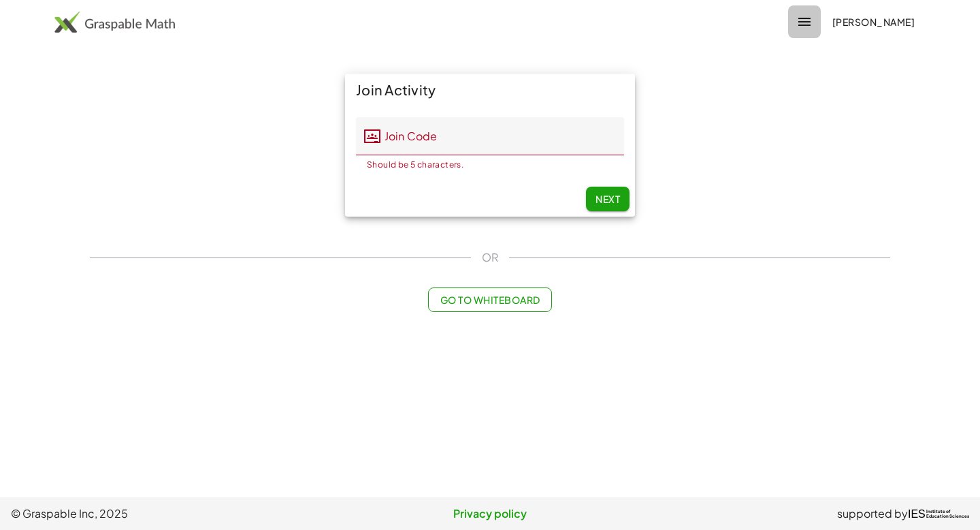
click at [796, 25] on icon "button" at bounding box center [804, 22] width 16 height 16
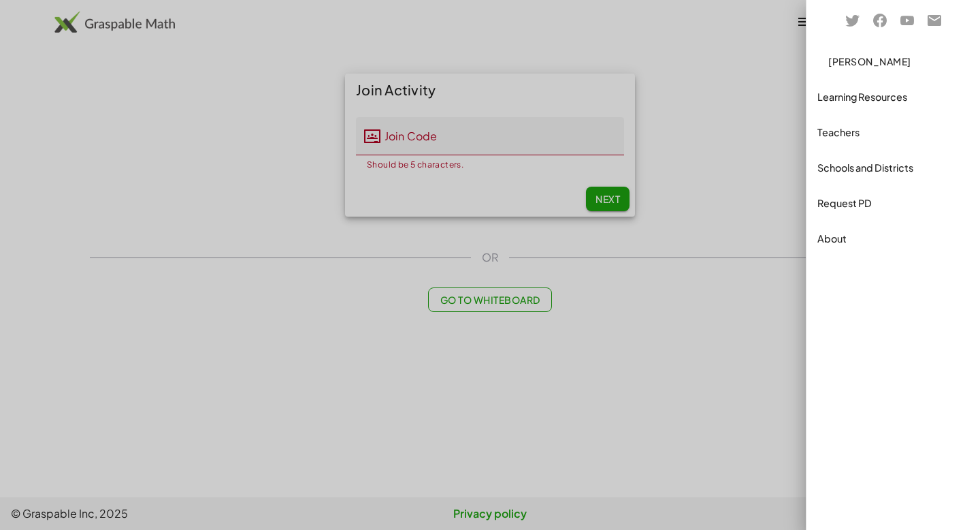
click at [784, 25] on div at bounding box center [490, 265] width 980 height 530
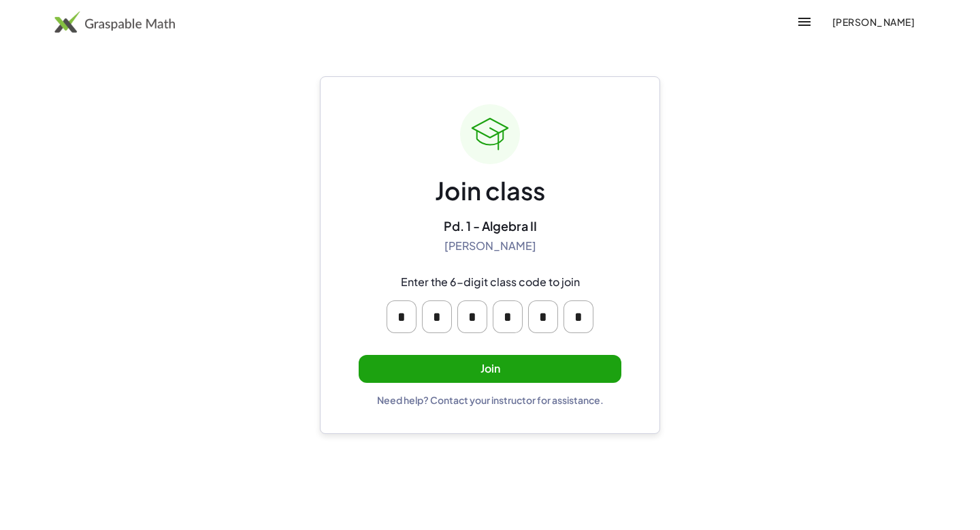
click at [498, 363] on button "Join" at bounding box center [490, 369] width 263 height 28
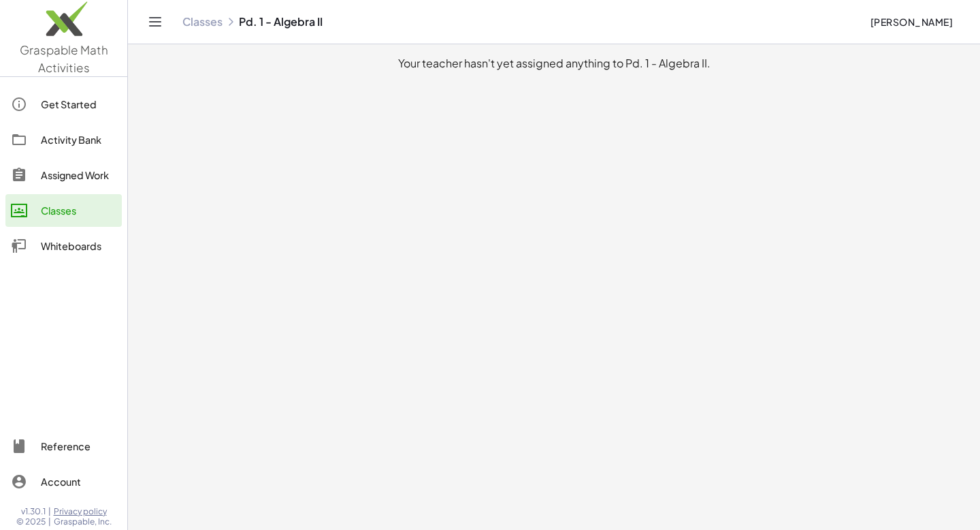
click at [203, 23] on link "Classes" at bounding box center [202, 22] width 40 height 14
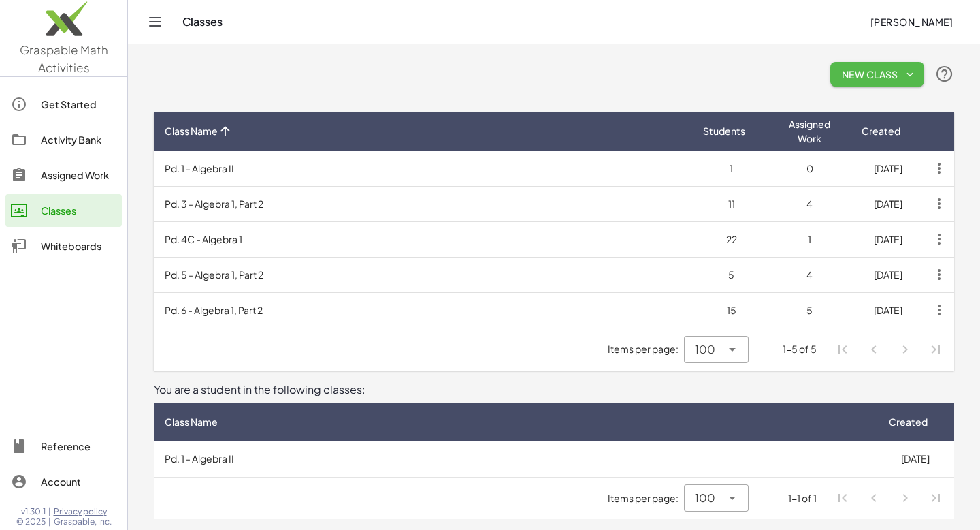
click at [867, 68] on span "New Class" at bounding box center [877, 74] width 72 height 12
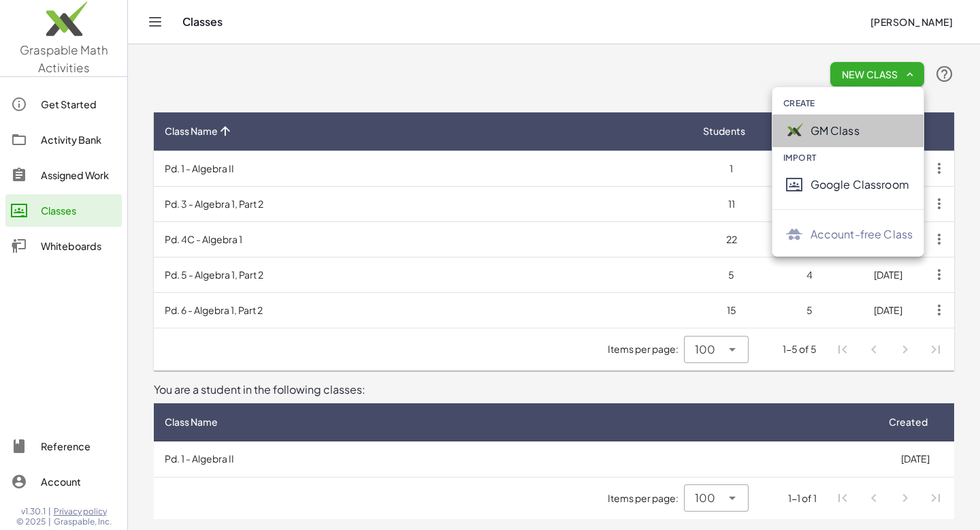
click at [824, 120] on div "GM Class" at bounding box center [849, 130] width 152 height 33
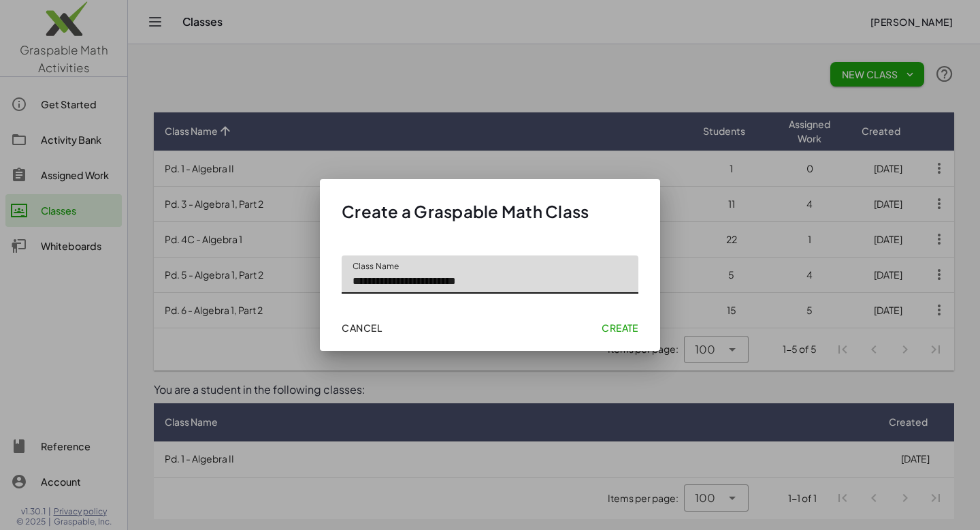
type input "**********"
click at [614, 327] on span "Create" at bounding box center [620, 327] width 37 height 12
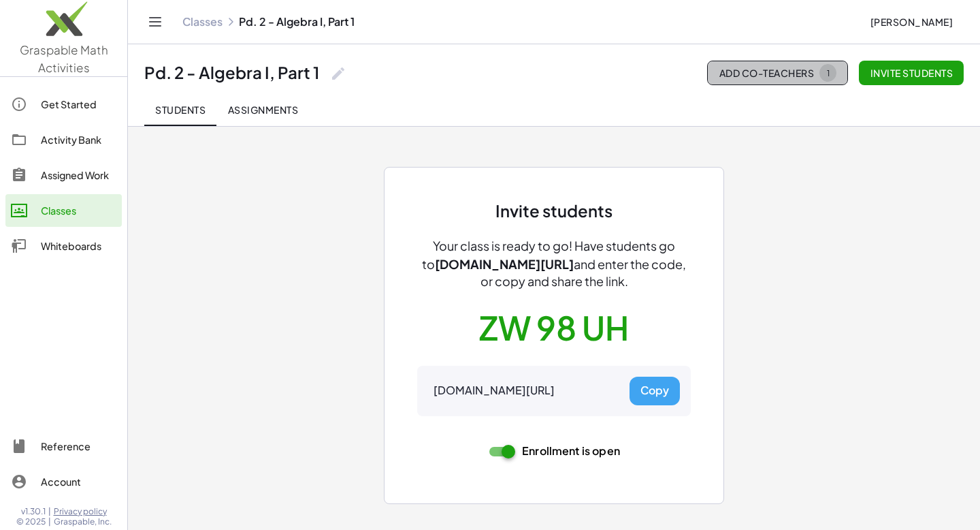
click at [764, 80] on span "Add Co-Teachers 1" at bounding box center [778, 73] width 118 height 18
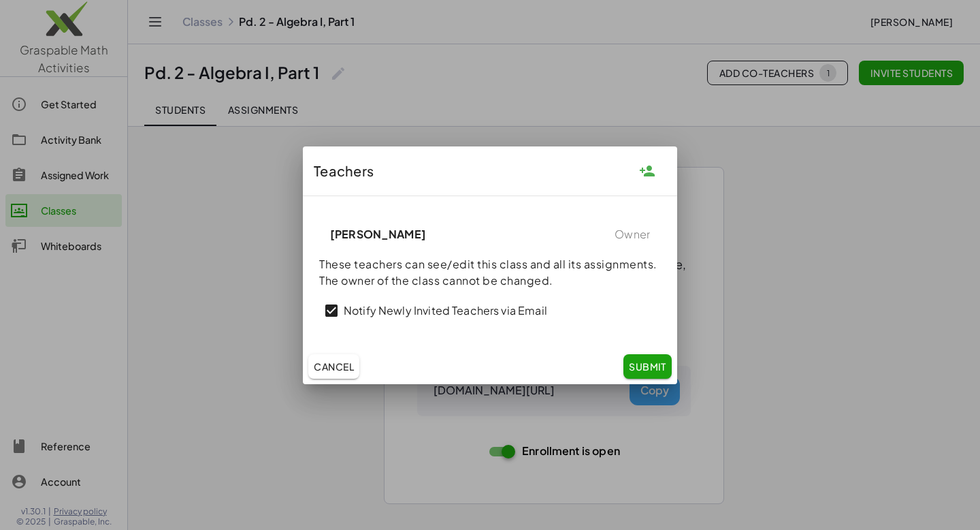
click at [617, 234] on span "Owner" at bounding box center [632, 234] width 35 height 16
click at [649, 169] on icon "button" at bounding box center [647, 171] width 16 height 16
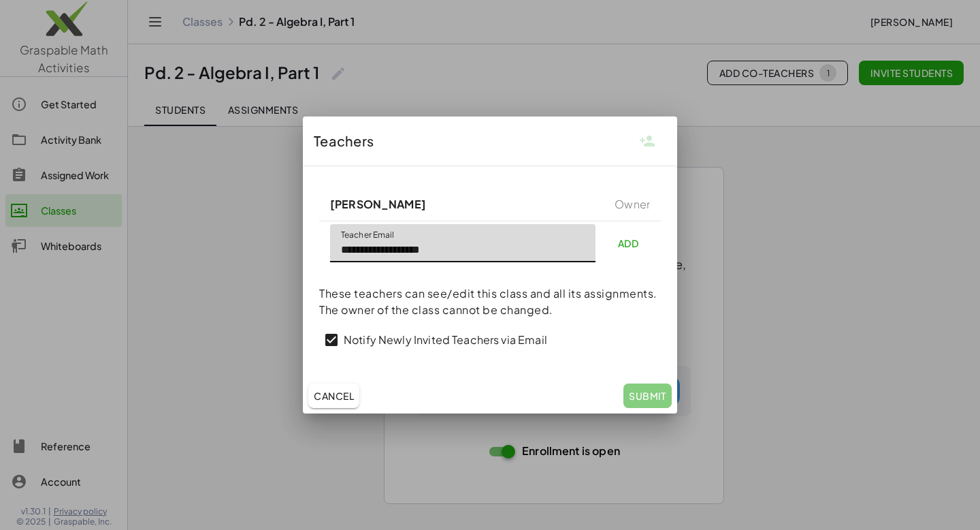
type input "**********"
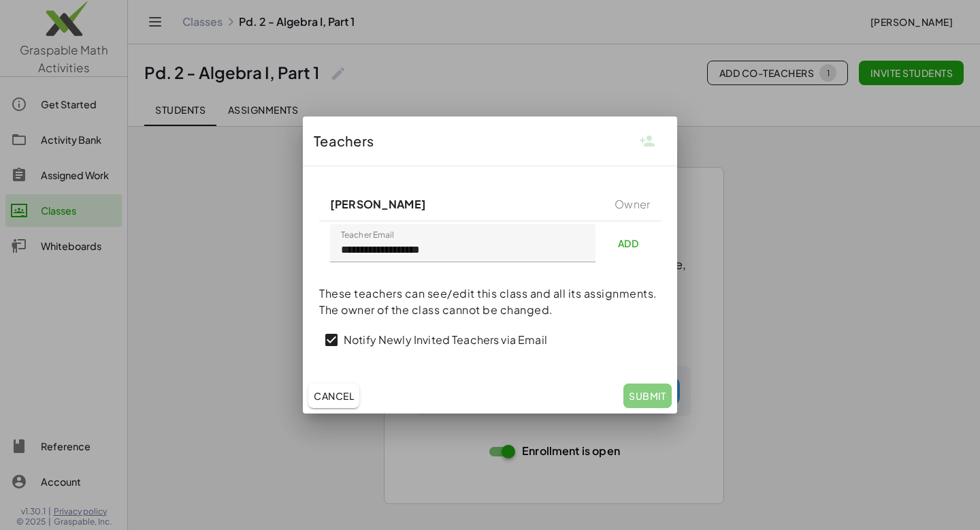
click at [624, 244] on span "Add" at bounding box center [628, 243] width 21 height 12
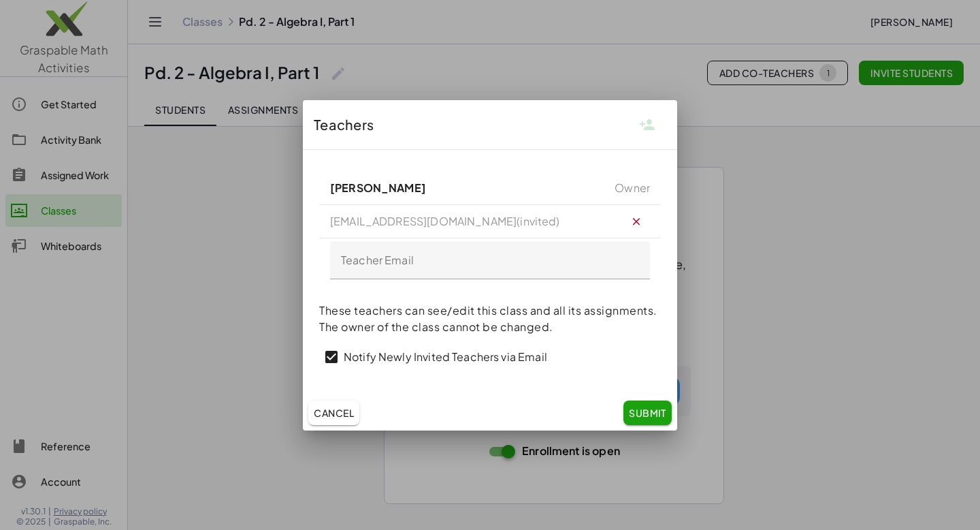
click at [645, 412] on span "Submit" at bounding box center [647, 412] width 37 height 12
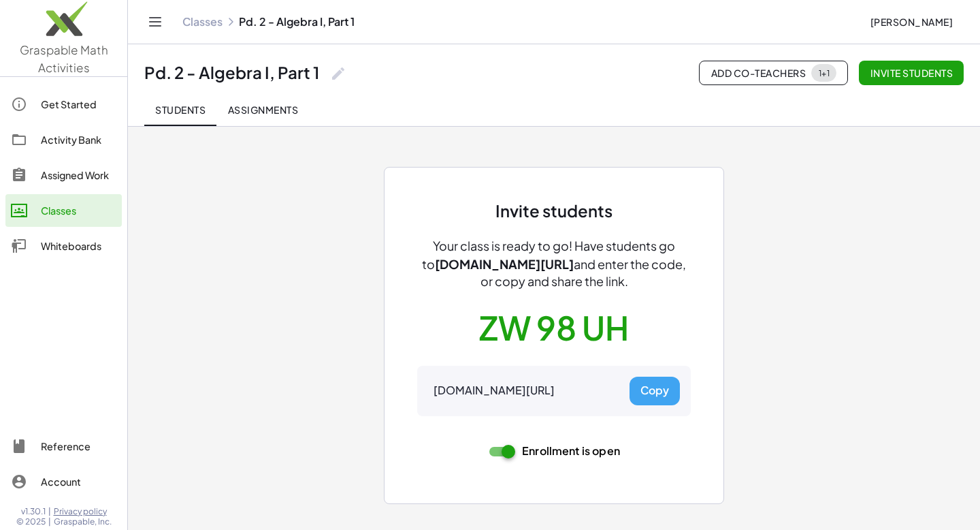
click at [204, 22] on link "Classes" at bounding box center [202, 22] width 40 height 14
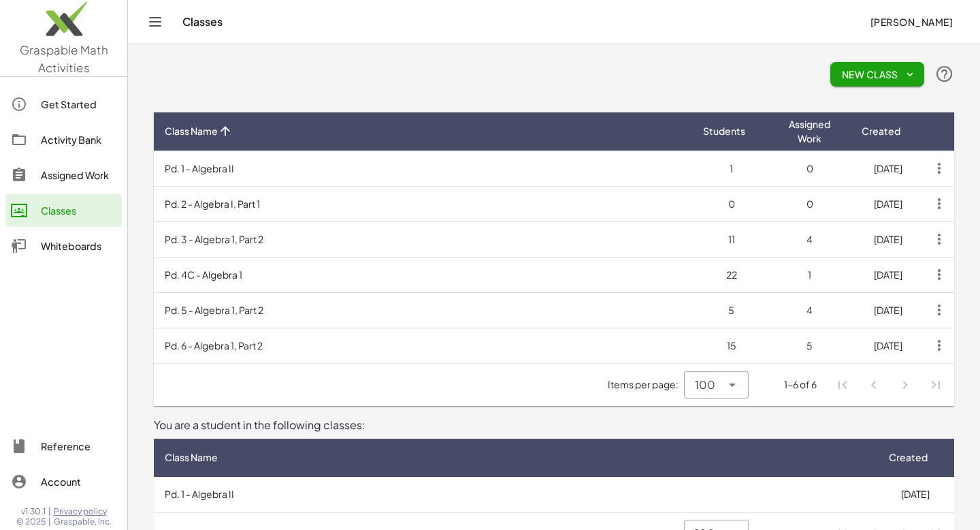
click at [882, 76] on span "New Class" at bounding box center [877, 74] width 72 height 12
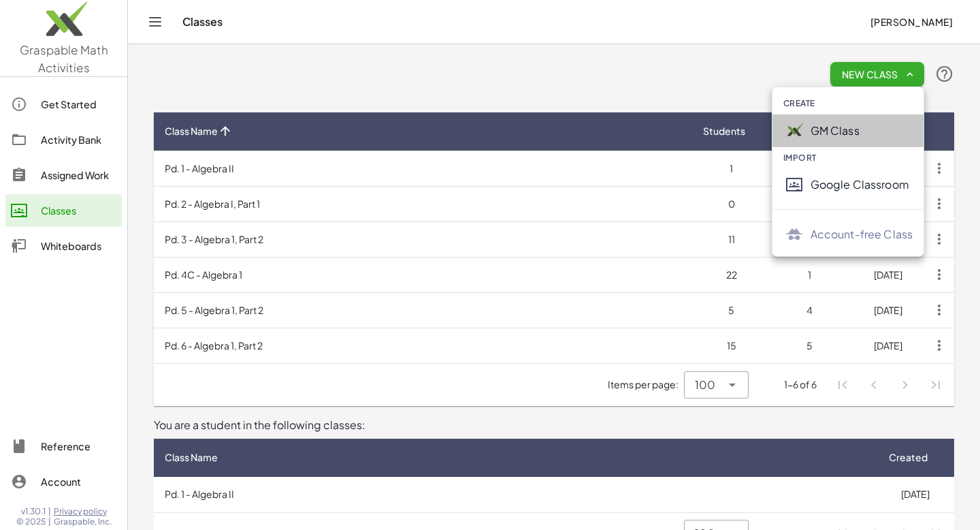
click at [858, 133] on div "GM Class" at bounding box center [862, 131] width 103 height 16
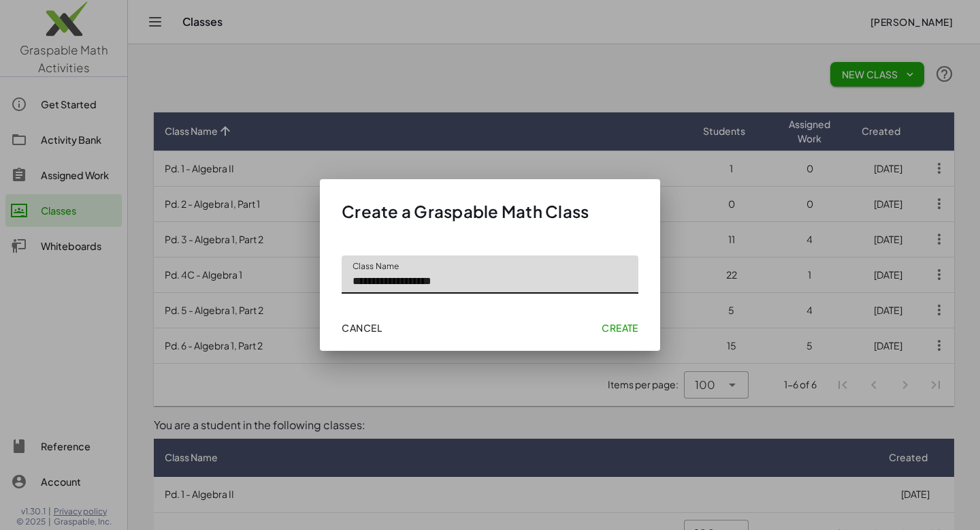
type input "**********"
click at [617, 325] on span "Create" at bounding box center [620, 327] width 37 height 12
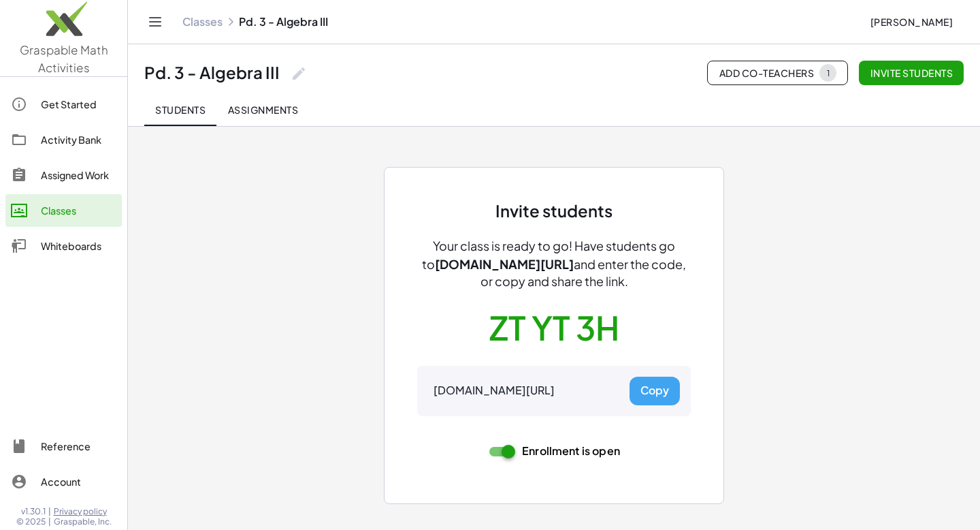
click at [204, 20] on link "Classes" at bounding box center [202, 22] width 40 height 14
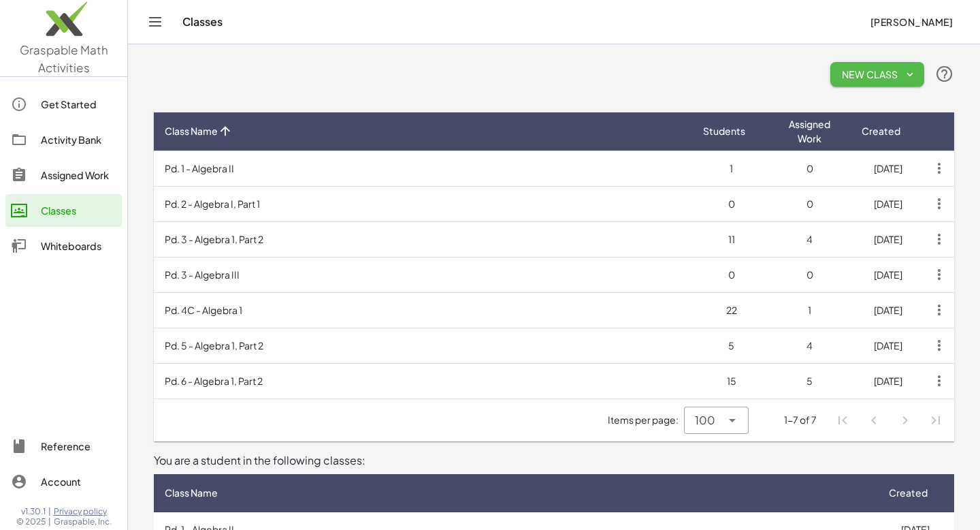
click at [854, 75] on span "New Class" at bounding box center [877, 74] width 72 height 12
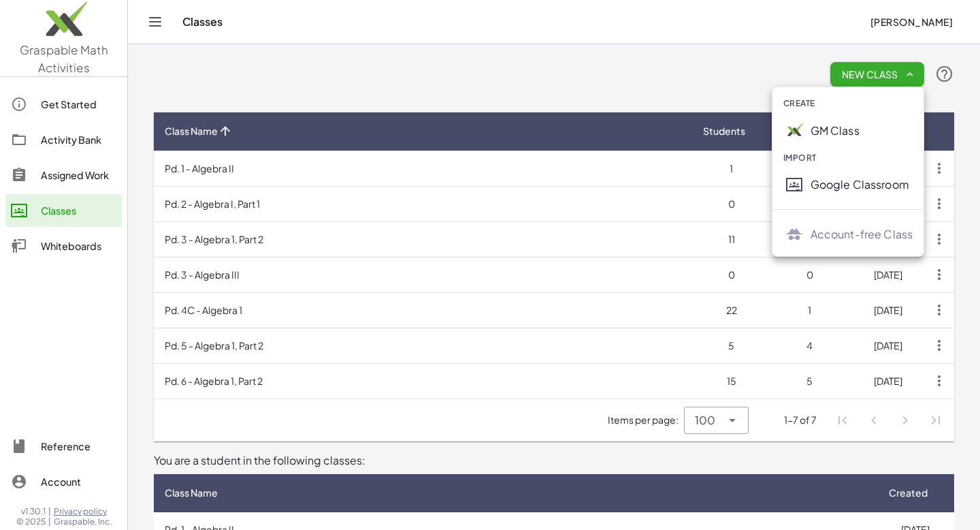
click at [852, 135] on div "GM Class" at bounding box center [862, 131] width 103 height 16
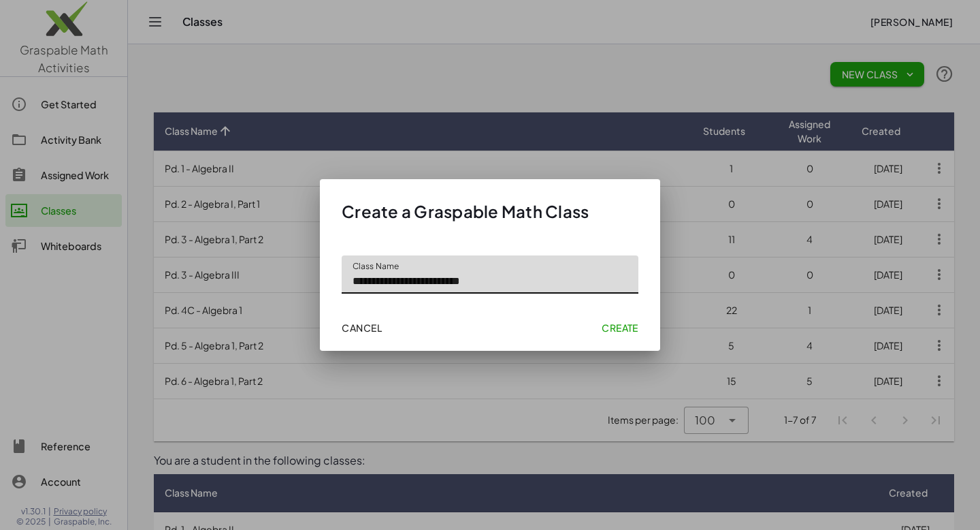
type input "**********"
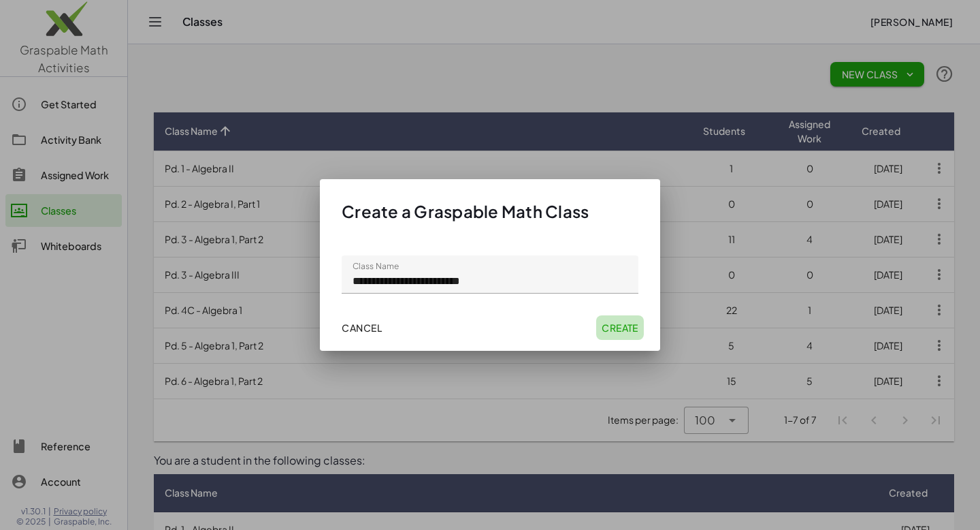
click at [617, 325] on span "Create" at bounding box center [620, 327] width 37 height 12
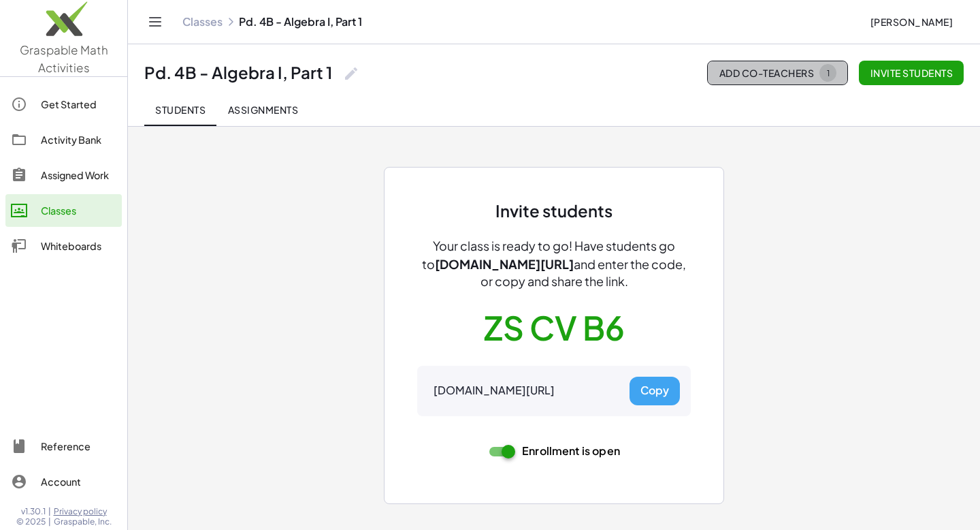
click at [794, 78] on span "Add Co-Teachers 1" at bounding box center [778, 73] width 118 height 18
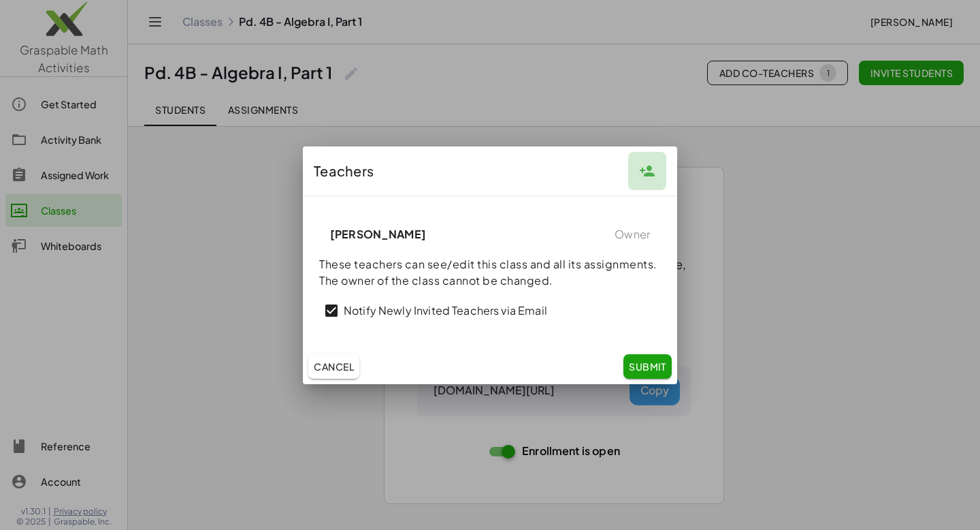
click at [650, 156] on button "button" at bounding box center [647, 171] width 38 height 38
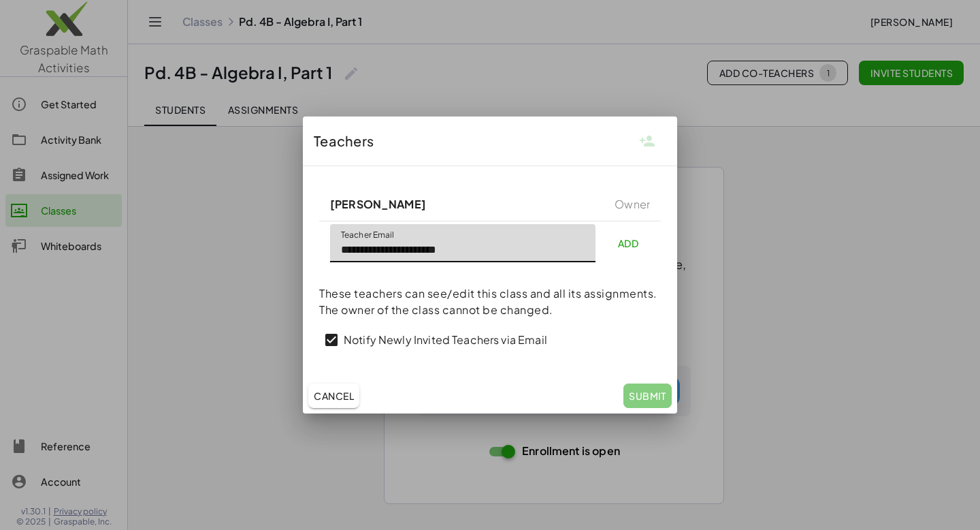
type input "**********"
click at [627, 238] on span "Add" at bounding box center [628, 243] width 21 height 12
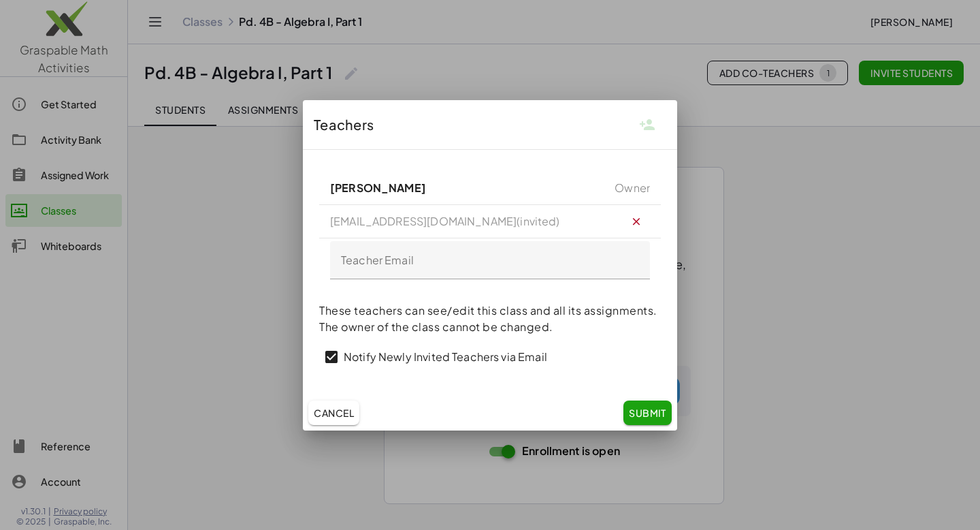
click at [643, 410] on span "Submit" at bounding box center [647, 412] width 37 height 12
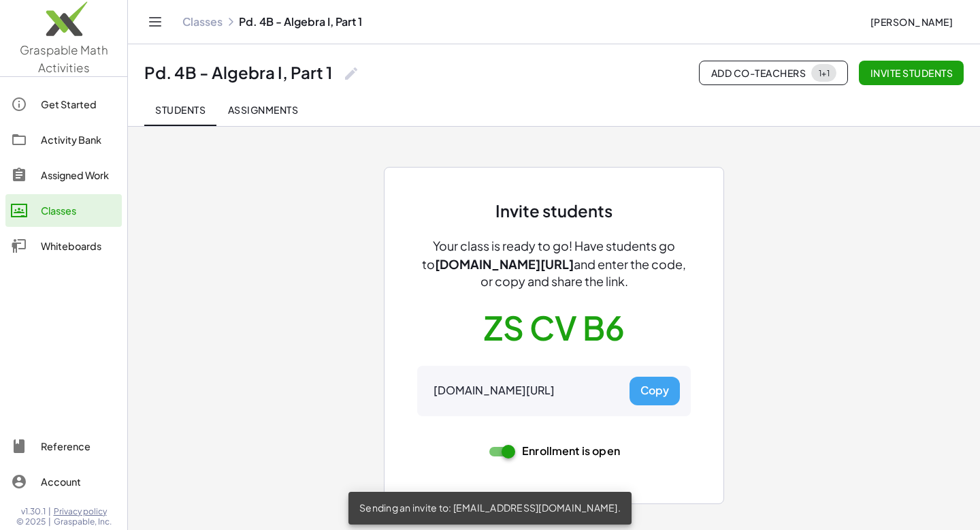
click at [214, 28] on link "Classes" at bounding box center [202, 22] width 40 height 14
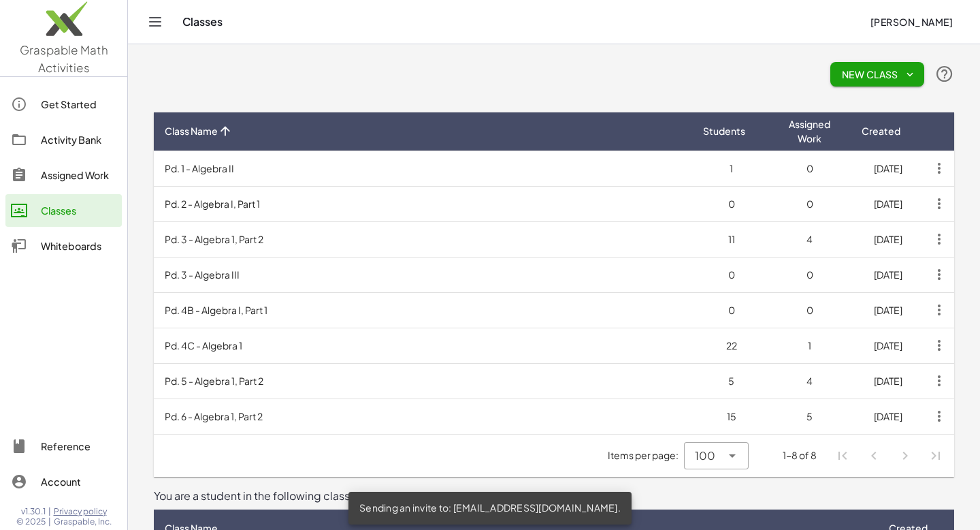
click at [865, 71] on span "New Class" at bounding box center [877, 74] width 72 height 12
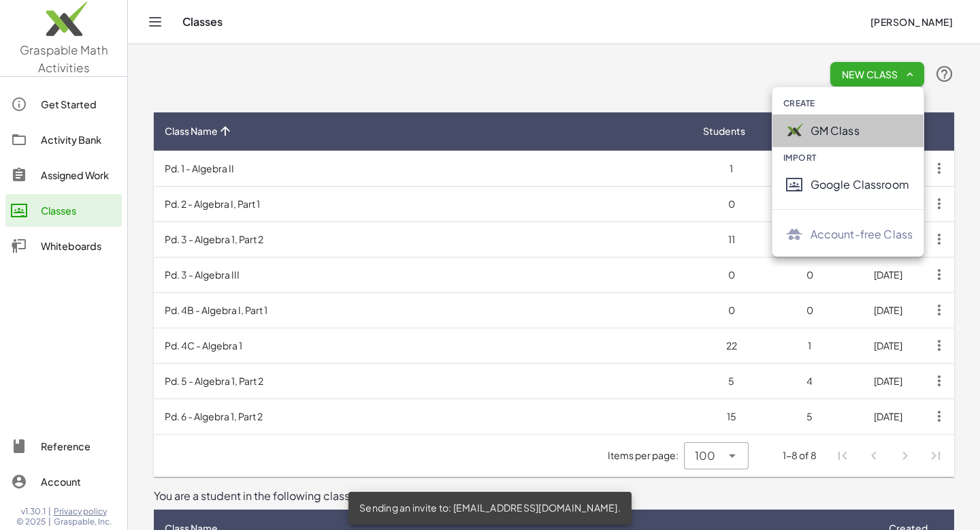
click at [850, 135] on div "GM Class" at bounding box center [862, 131] width 103 height 16
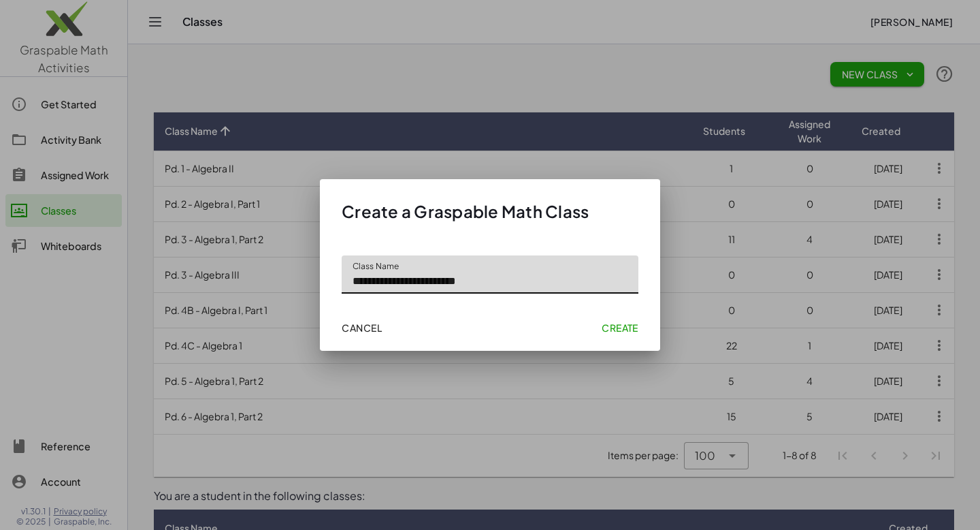
type input "**********"
click at [616, 329] on span "Create" at bounding box center [620, 327] width 37 height 12
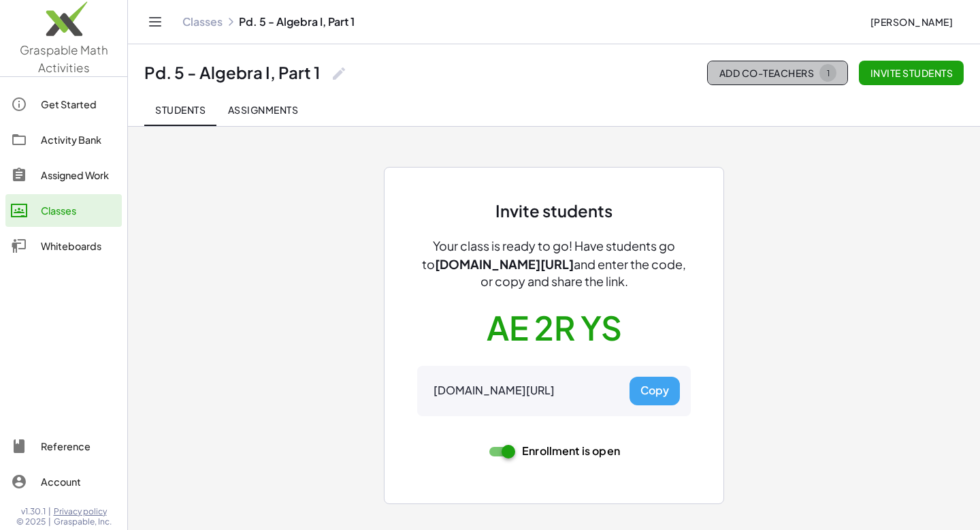
click at [788, 77] on span "Add Co-Teachers 1" at bounding box center [778, 73] width 118 height 18
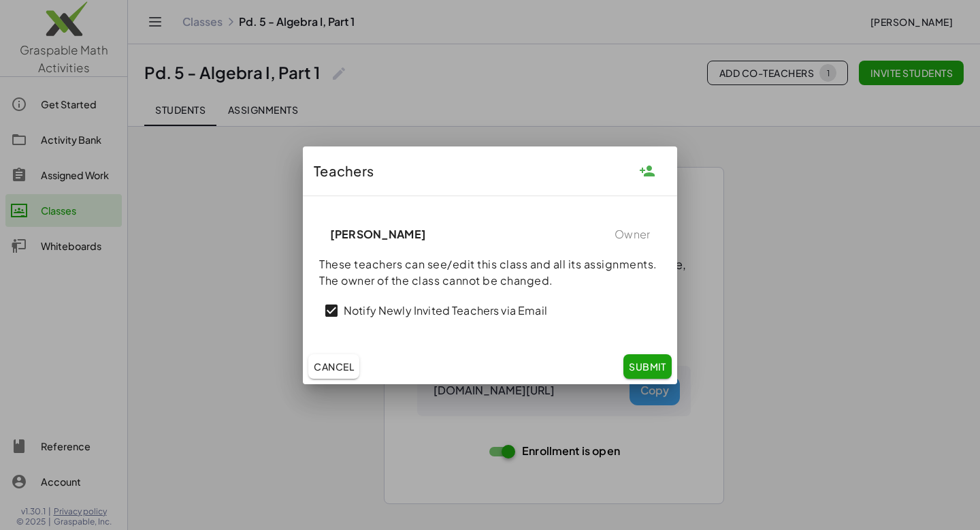
click at [653, 167] on icon "button" at bounding box center [647, 171] width 16 height 16
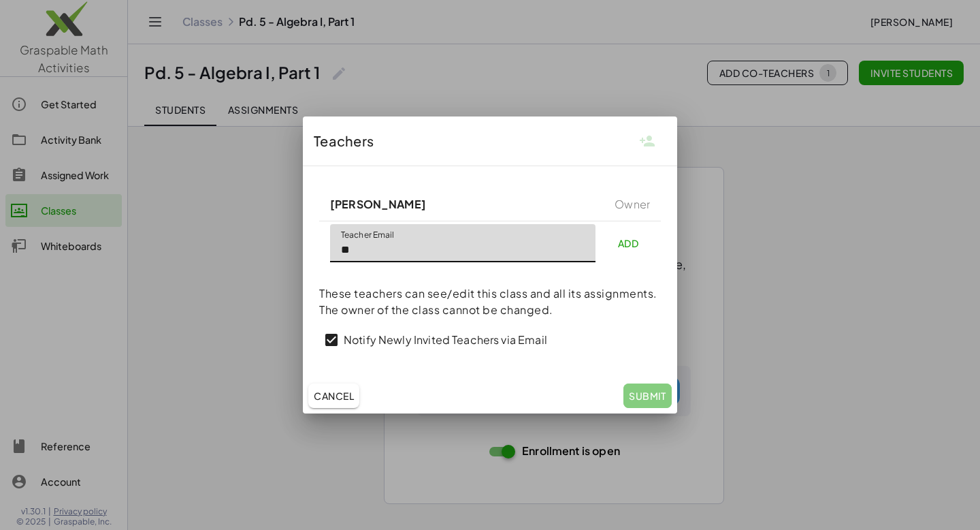
type input "*"
type input "**********"
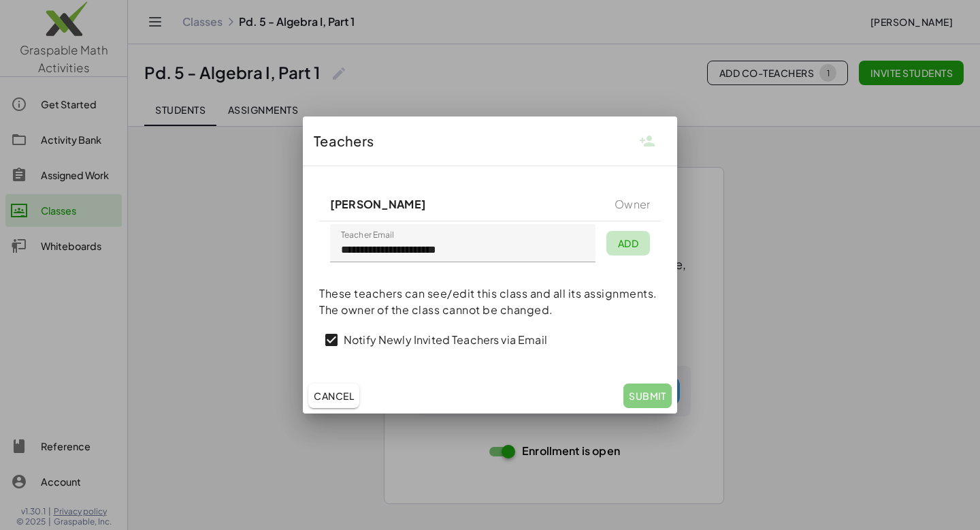
click at [633, 240] on span "Add" at bounding box center [628, 243] width 21 height 12
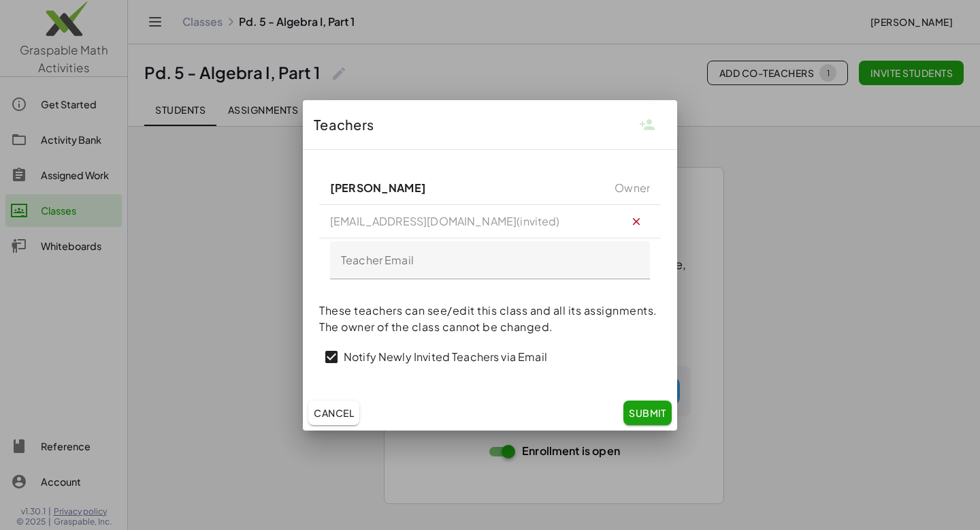
click at [649, 415] on span "Submit" at bounding box center [647, 412] width 37 height 12
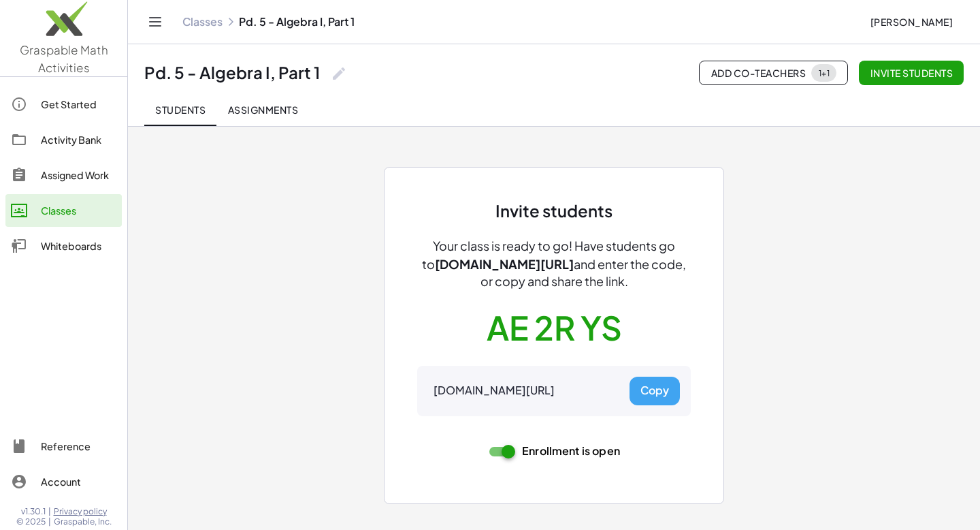
click at [65, 57] on span "Graspable Math Activities" at bounding box center [64, 58] width 88 height 33
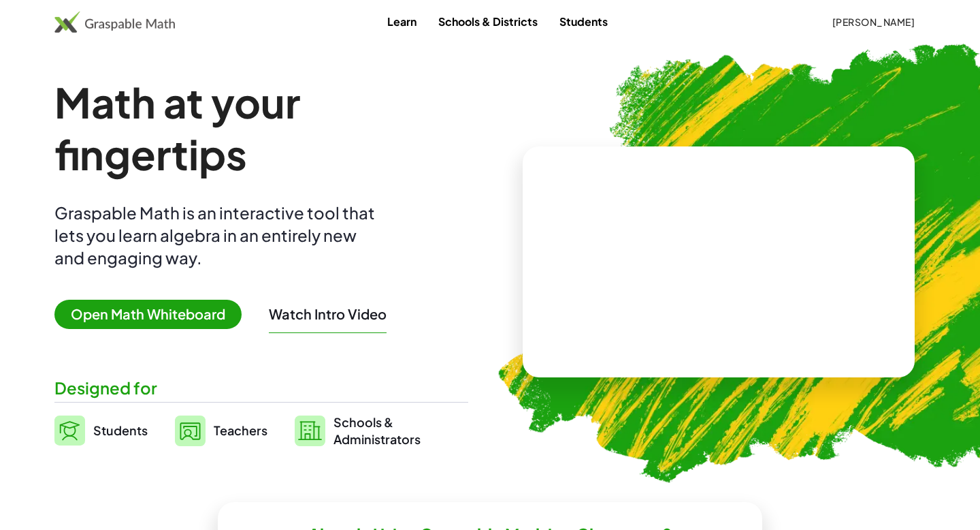
click at [573, 21] on link "Students" at bounding box center [584, 21] width 70 height 25
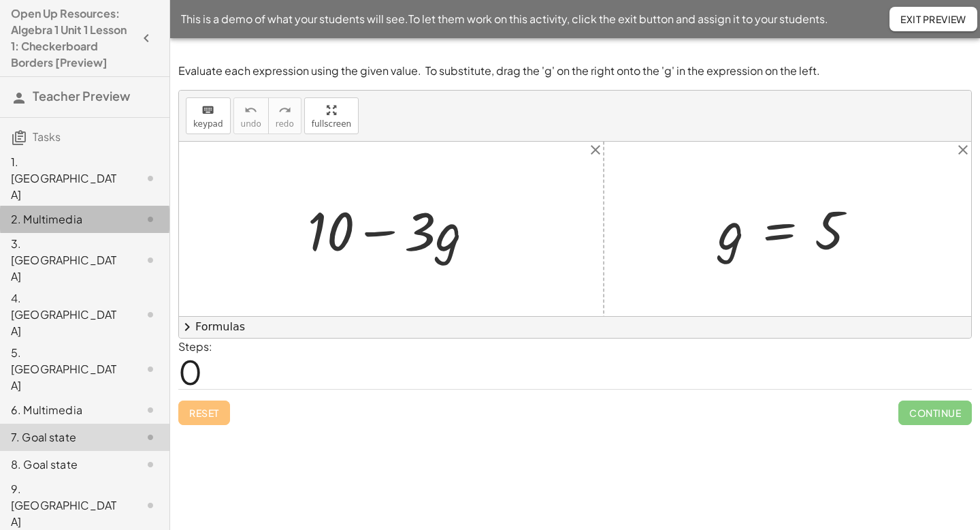
click at [47, 211] on div "2. Multimedia" at bounding box center [66, 219] width 110 height 16
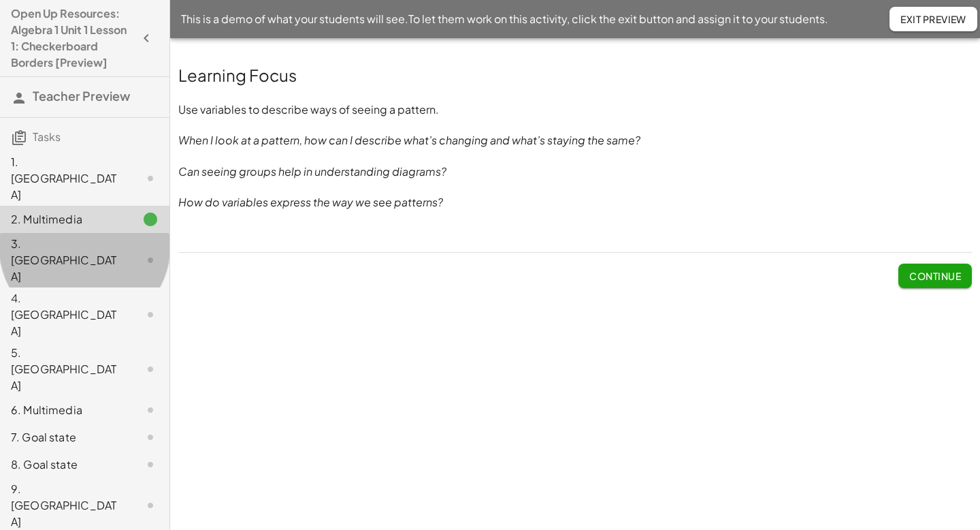
click at [52, 236] on div "3. [GEOGRAPHIC_DATA]" at bounding box center [66, 260] width 110 height 49
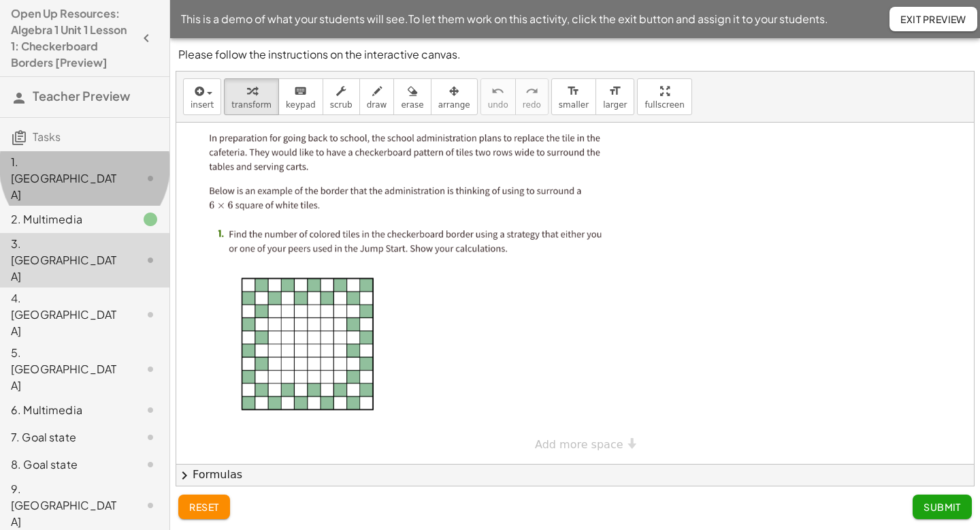
click at [47, 171] on div "1. [GEOGRAPHIC_DATA]" at bounding box center [66, 178] width 110 height 49
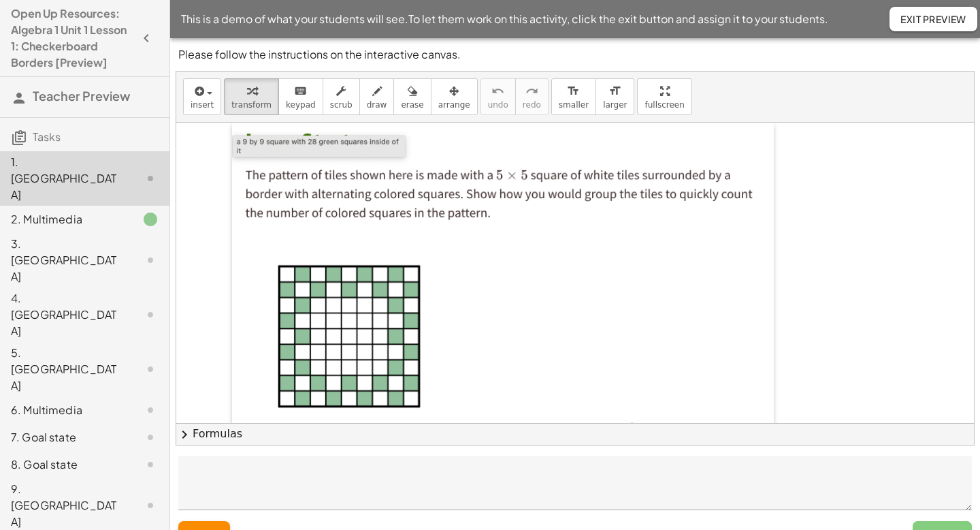
click at [244, 216] on div at bounding box center [239, 282] width 14 height 319
click at [304, 187] on div at bounding box center [503, 282] width 542 height 319
click at [52, 133] on span "Tasks" at bounding box center [47, 136] width 28 height 14
click at [150, 35] on icon "button" at bounding box center [146, 38] width 16 height 16
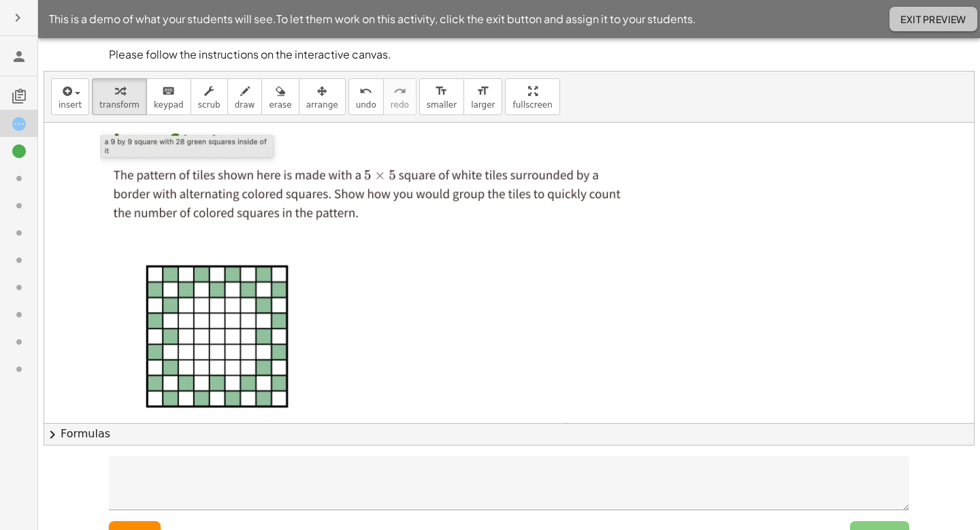
click at [946, 19] on span "Exit Preview" at bounding box center [934, 19] width 66 height 12
